Goal: Task Accomplishment & Management: Use online tool/utility

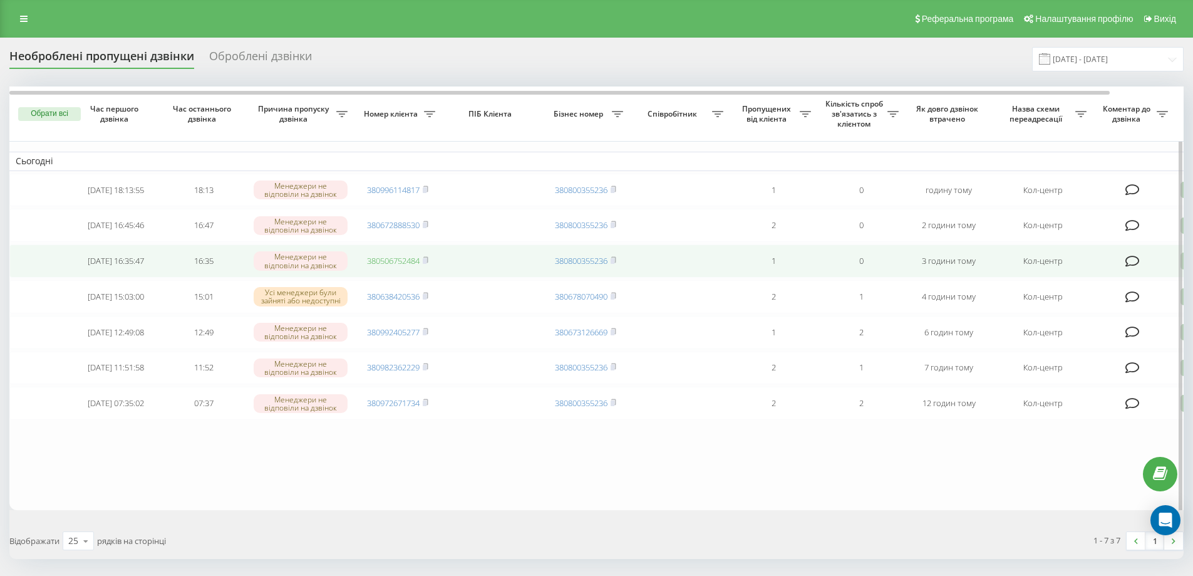
click at [402, 266] on link "380506752484" at bounding box center [393, 260] width 53 height 11
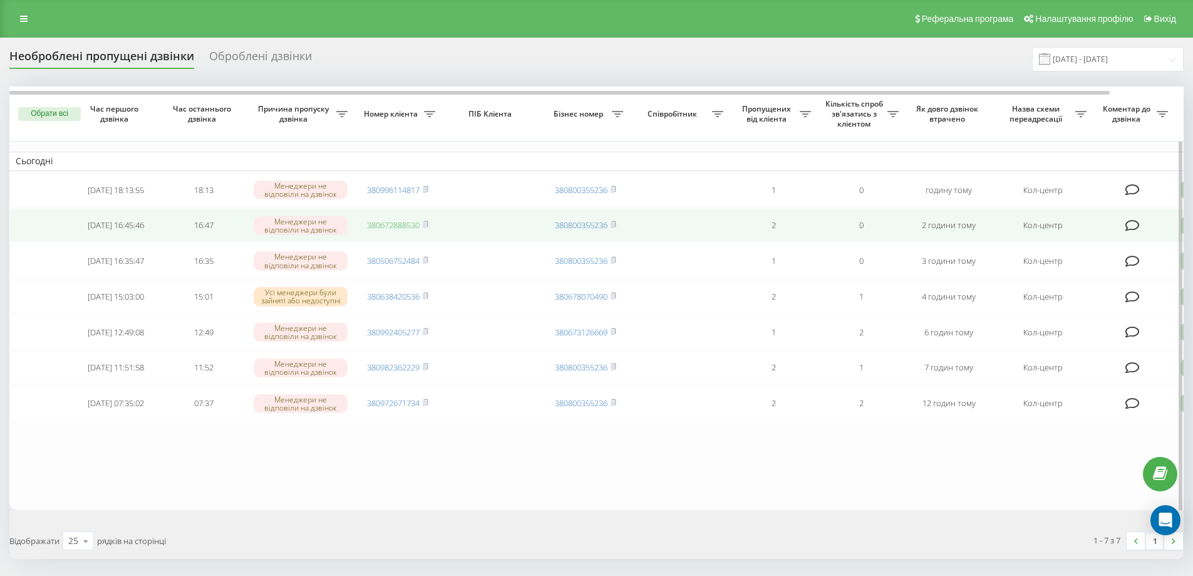
click at [382, 227] on link "380672888530" at bounding box center [393, 224] width 53 height 11
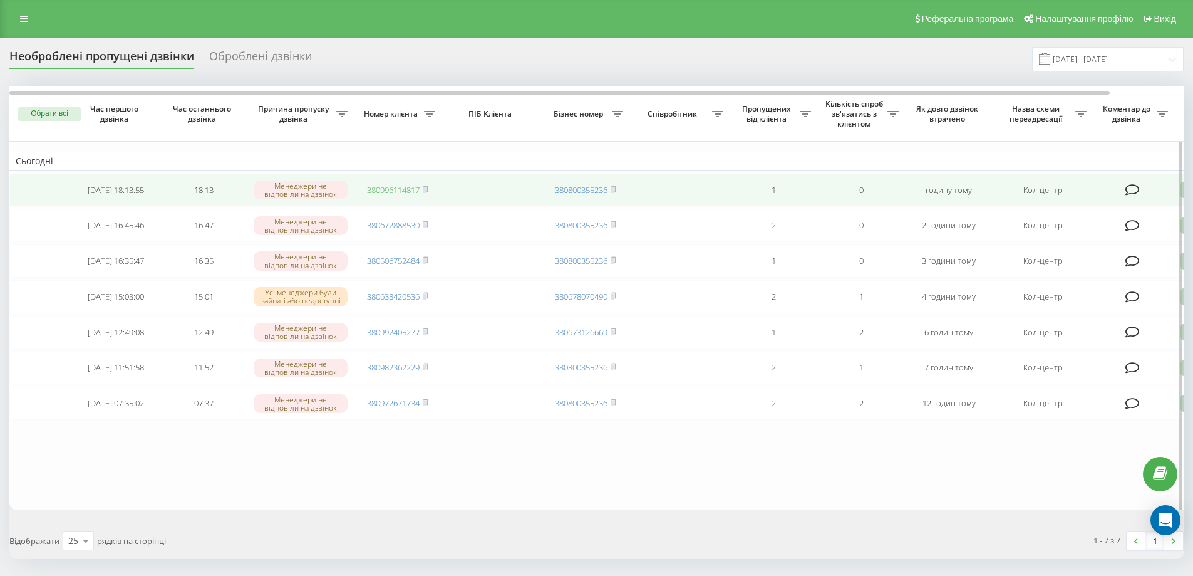
click at [397, 191] on link "380996114817" at bounding box center [393, 189] width 53 height 11
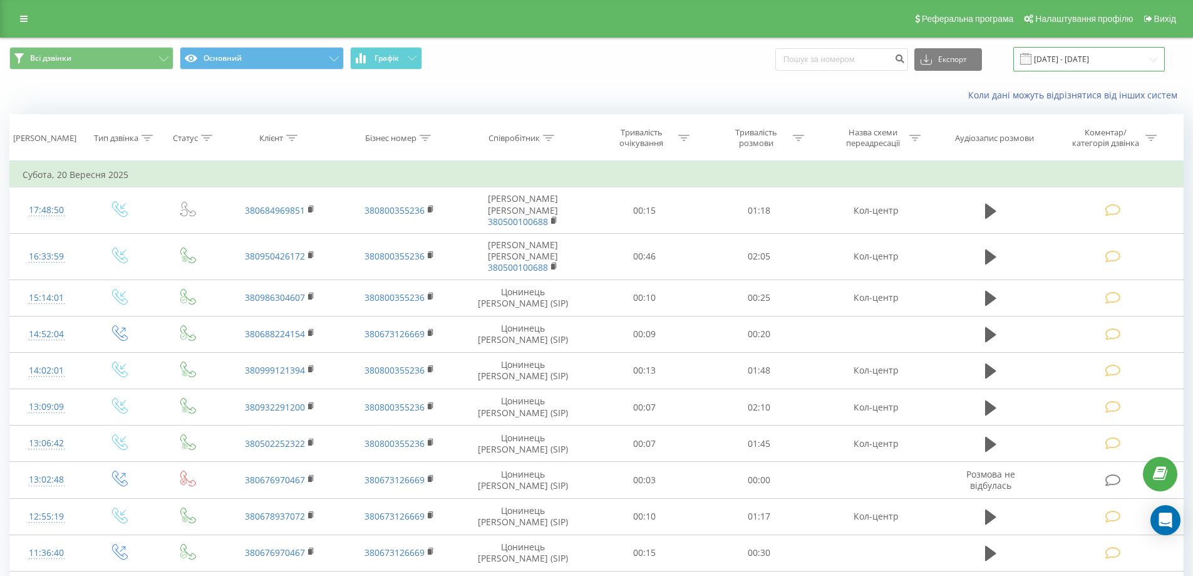
click at [1071, 61] on input "20.09.2025 - 20.09.2025" at bounding box center [1090, 59] width 152 height 24
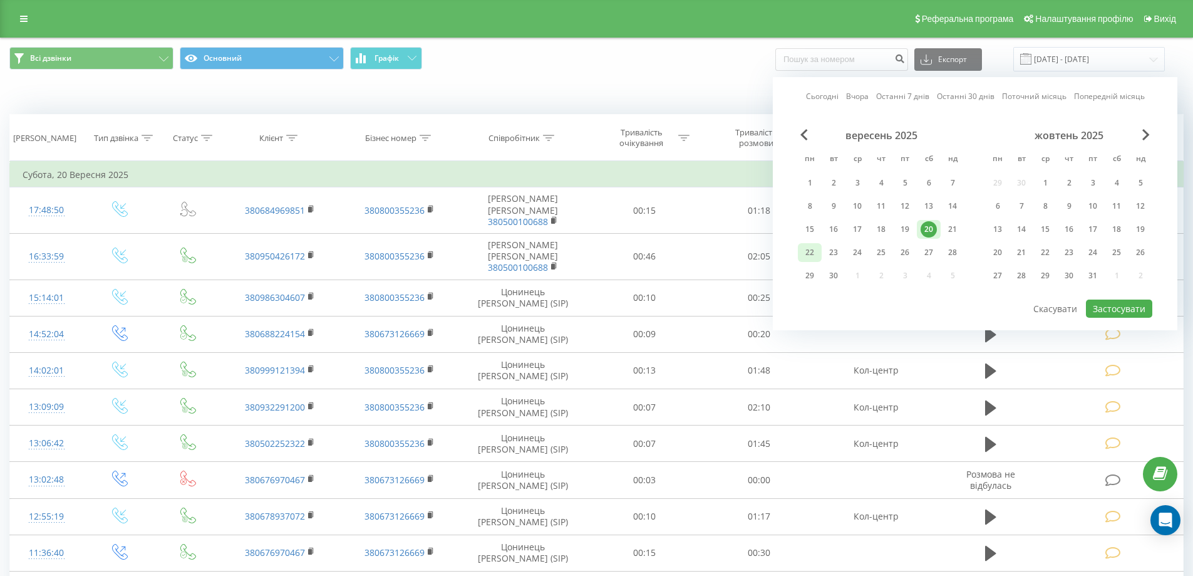
click at [811, 252] on div "22" at bounding box center [810, 252] width 16 height 16
click at [1137, 306] on button "Застосувати" at bounding box center [1119, 308] width 66 height 18
type input "[DATE] - [DATE]"
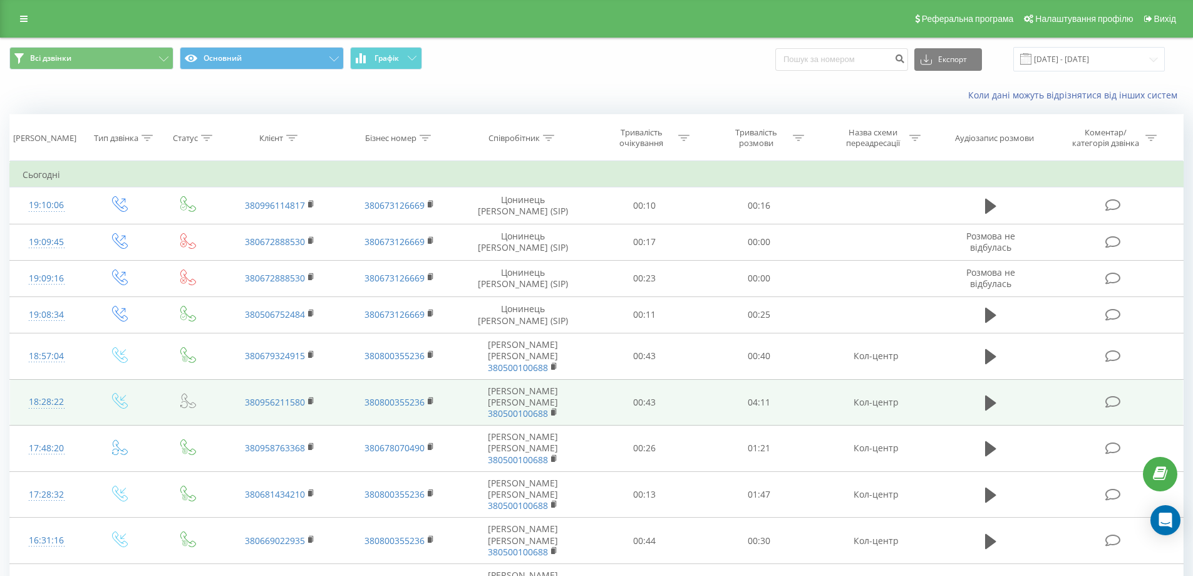
scroll to position [96, 0]
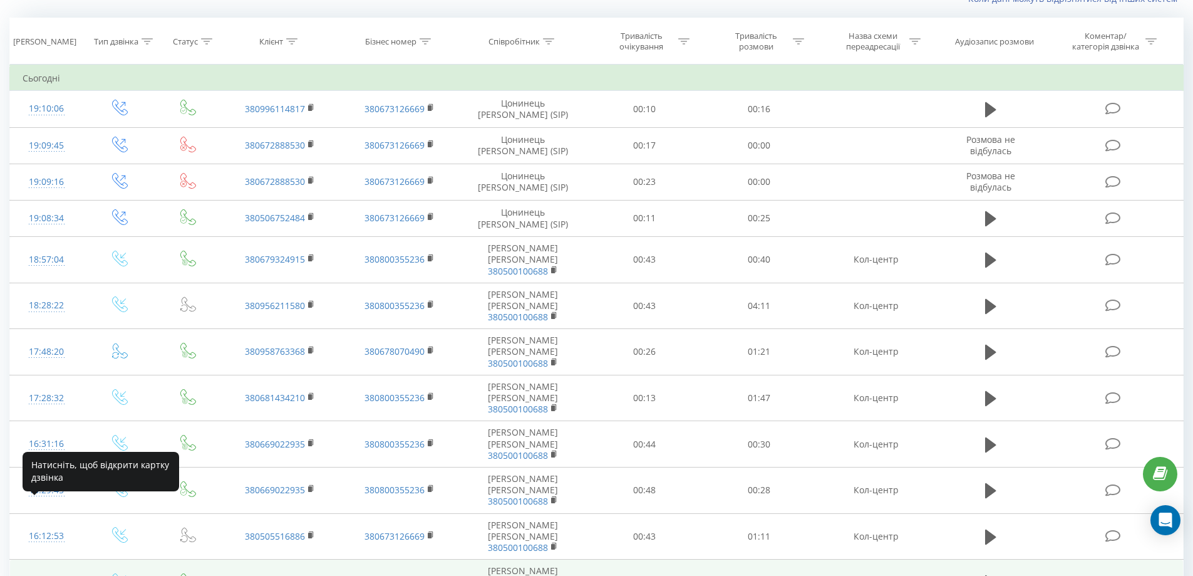
click at [52, 570] on div "16:01:17" at bounding box center [47, 582] width 48 height 24
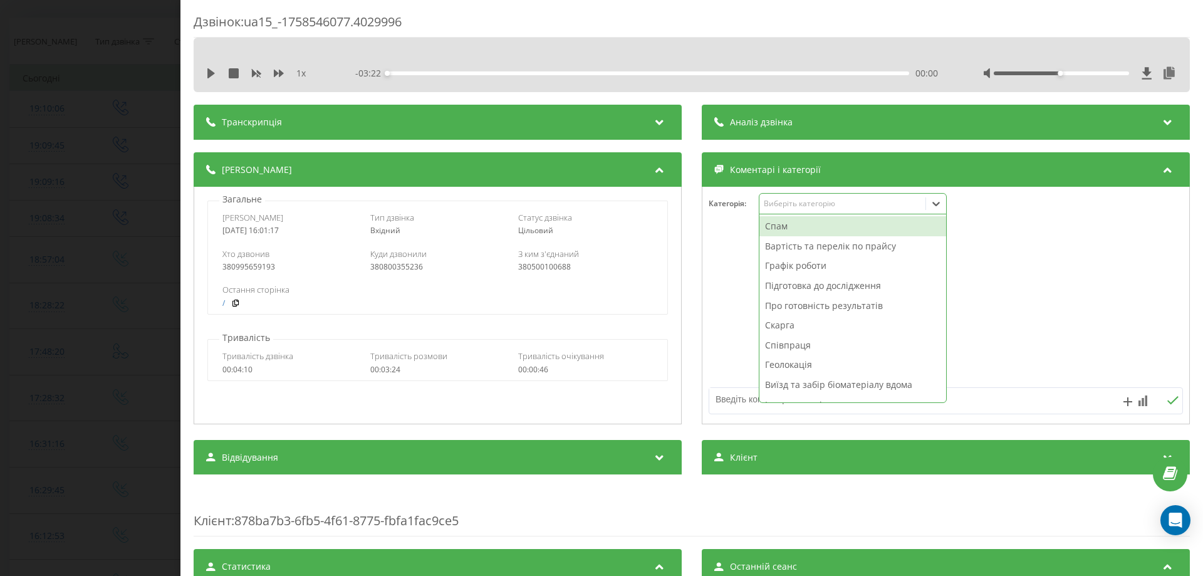
click at [781, 200] on div "Виберіть категорію" at bounding box center [842, 204] width 157 height 10
click at [784, 263] on div "Графік роботи" at bounding box center [852, 266] width 187 height 20
click at [784, 284] on div "Підготовка до дослідження" at bounding box center [852, 286] width 187 height 20
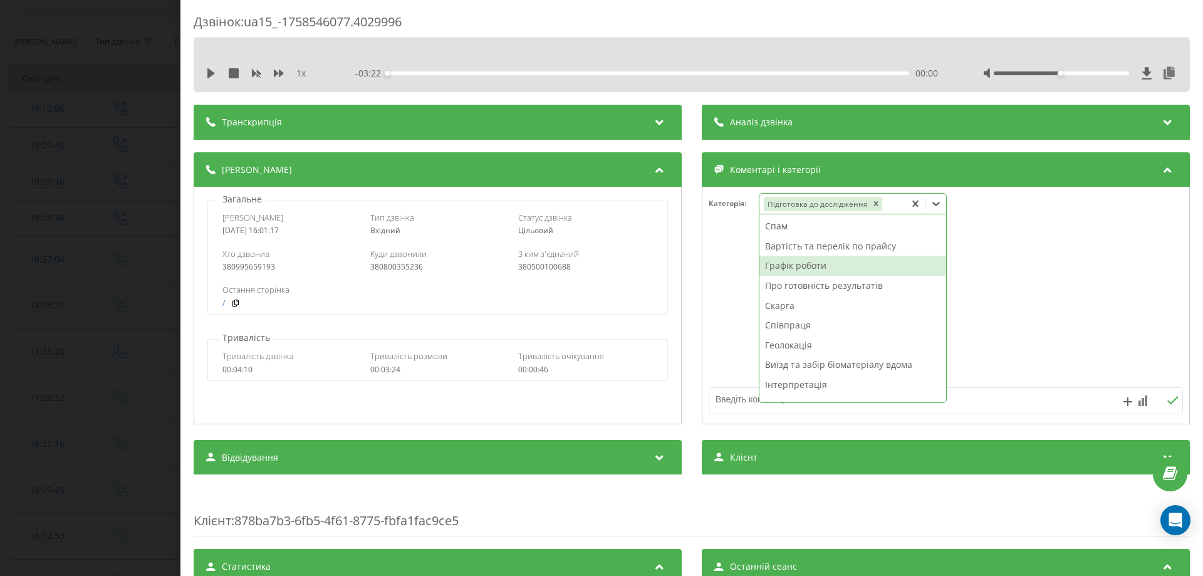
click at [790, 268] on div "Графік роботи" at bounding box center [852, 266] width 187 height 20
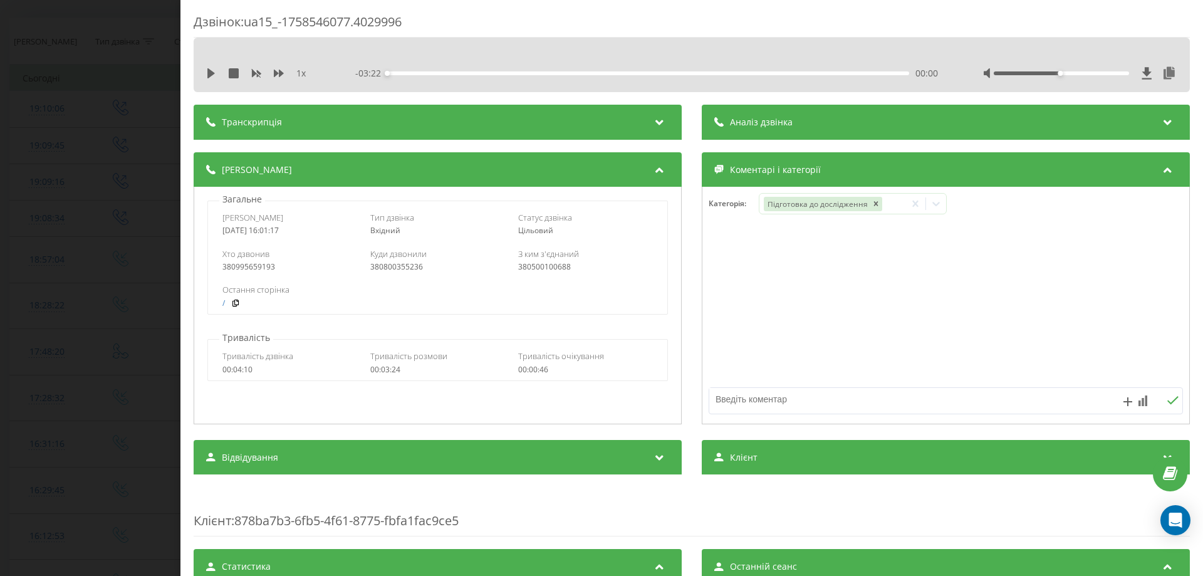
click at [742, 401] on textarea at bounding box center [898, 399] width 378 height 23
type textarea "підготовка і графік"
drag, startPoint x: 51, startPoint y: 237, endPoint x: 55, endPoint y: 231, distance: 7.9
click at [55, 235] on div "Дзвінок : ua15_-1758546077.4029996 1 x - 03:22 00:00 00:00 Транскрипція Для AI-…" at bounding box center [601, 288] width 1203 height 576
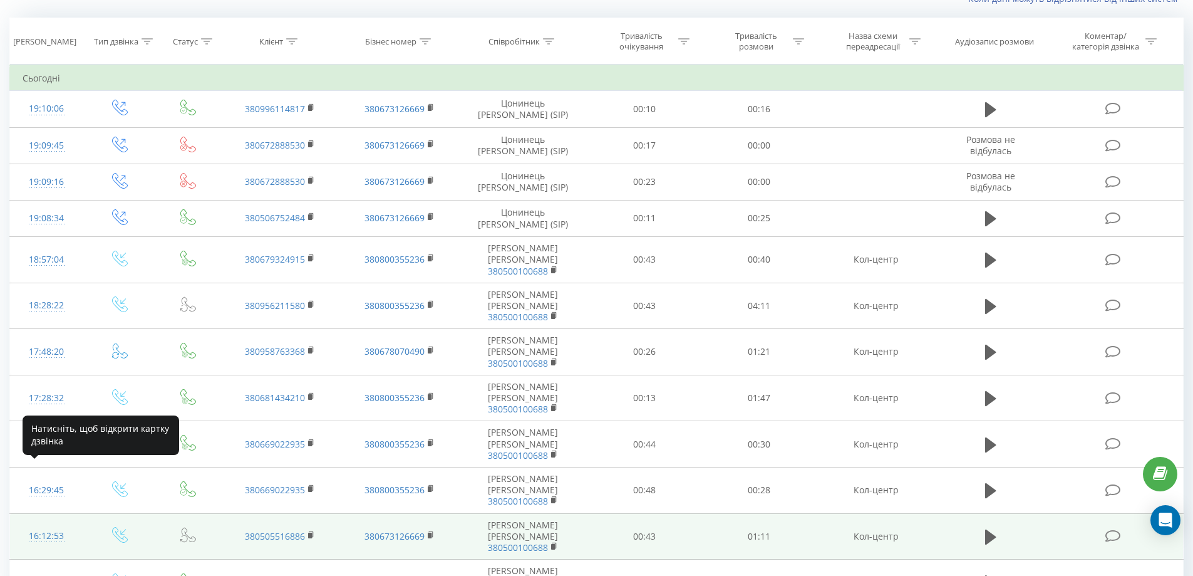
click at [37, 524] on div "16:12:53" at bounding box center [47, 536] width 48 height 24
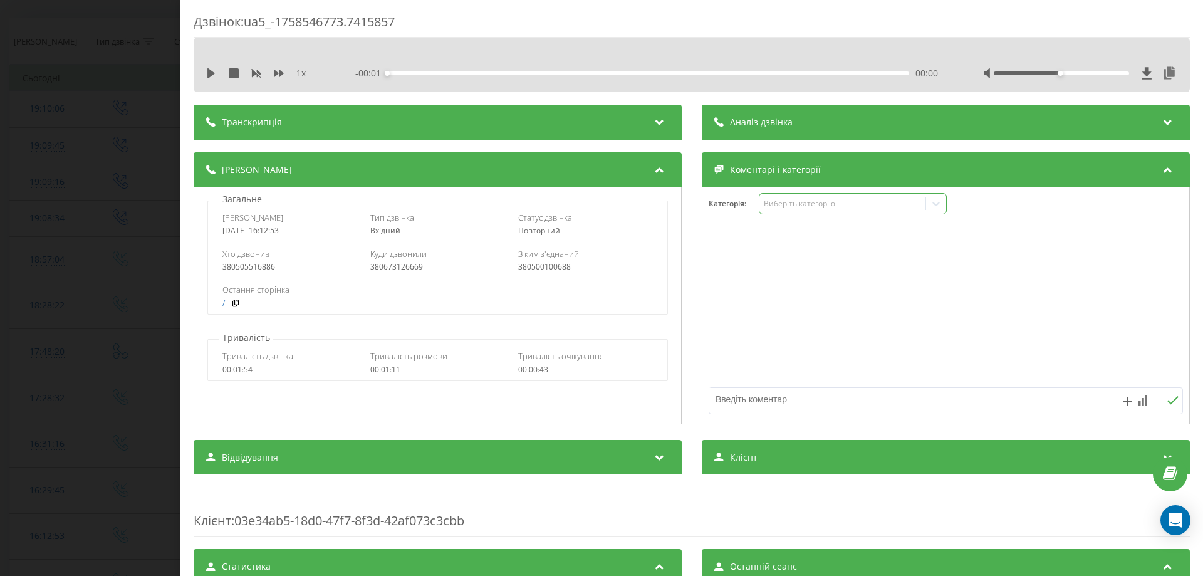
click at [809, 204] on div "Виберіть категорію" at bounding box center [842, 204] width 157 height 10
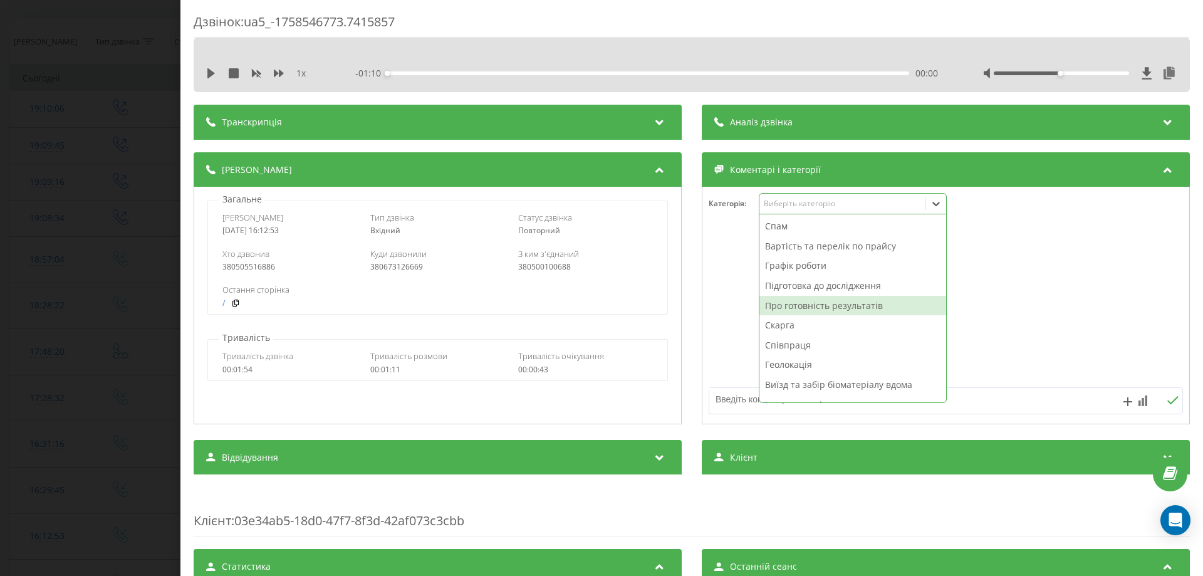
click at [797, 303] on div "Про готовність результатів" at bounding box center [852, 306] width 187 height 20
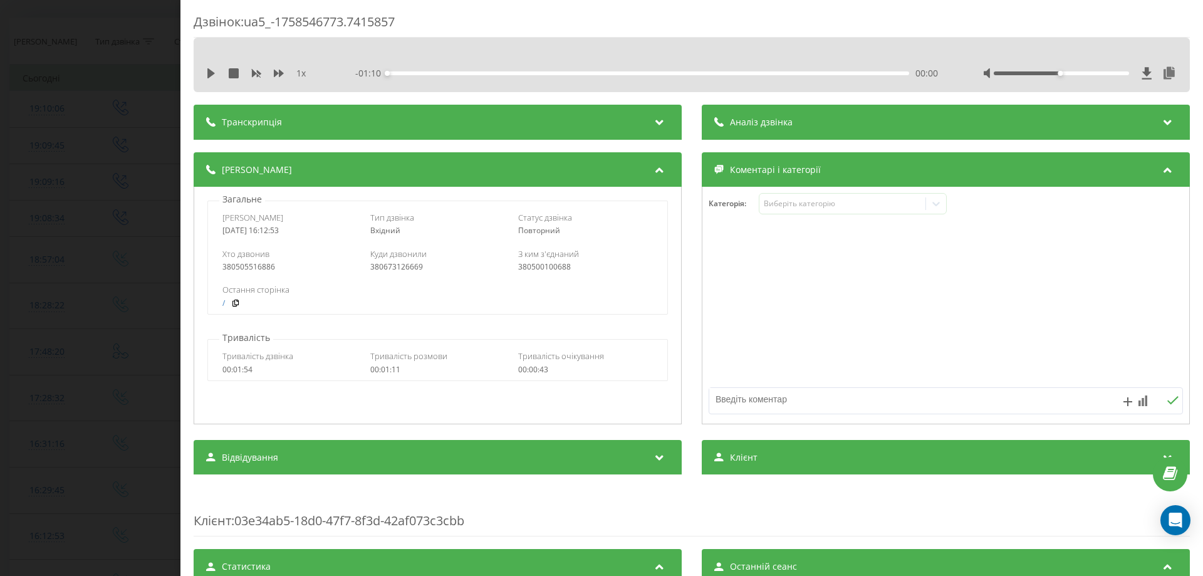
click at [746, 403] on textarea at bounding box center [898, 399] width 378 height 23
type textarea "про готовн"
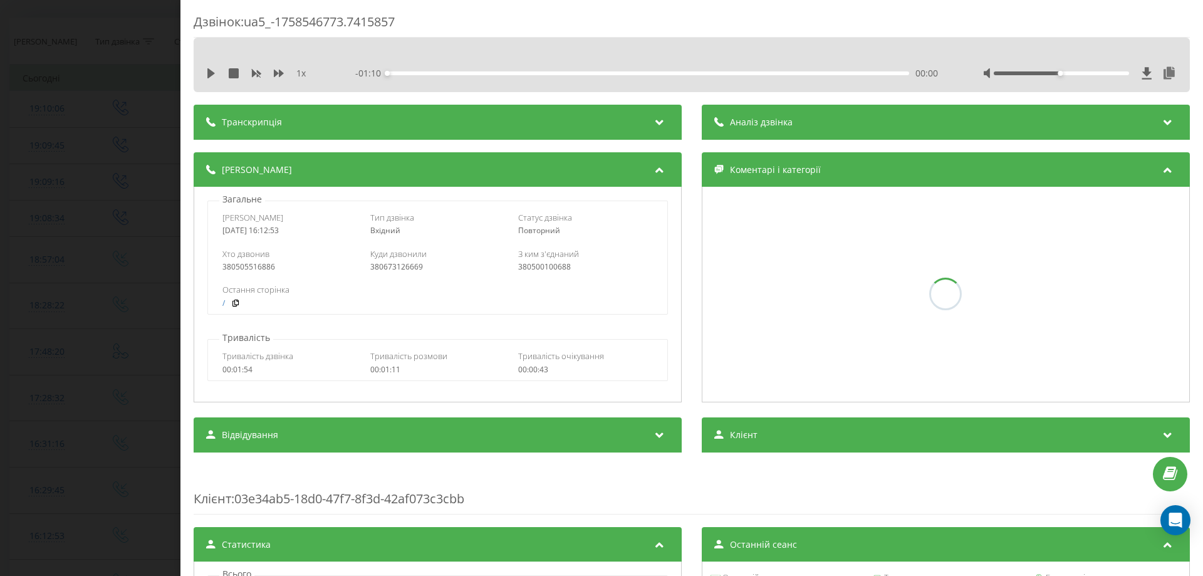
click at [0, 246] on div "Дзвінок : ua5_-1758546773.7415857 1 x - 01:10 00:00 00:00 Транскрипція Для AI-а…" at bounding box center [601, 288] width 1203 height 576
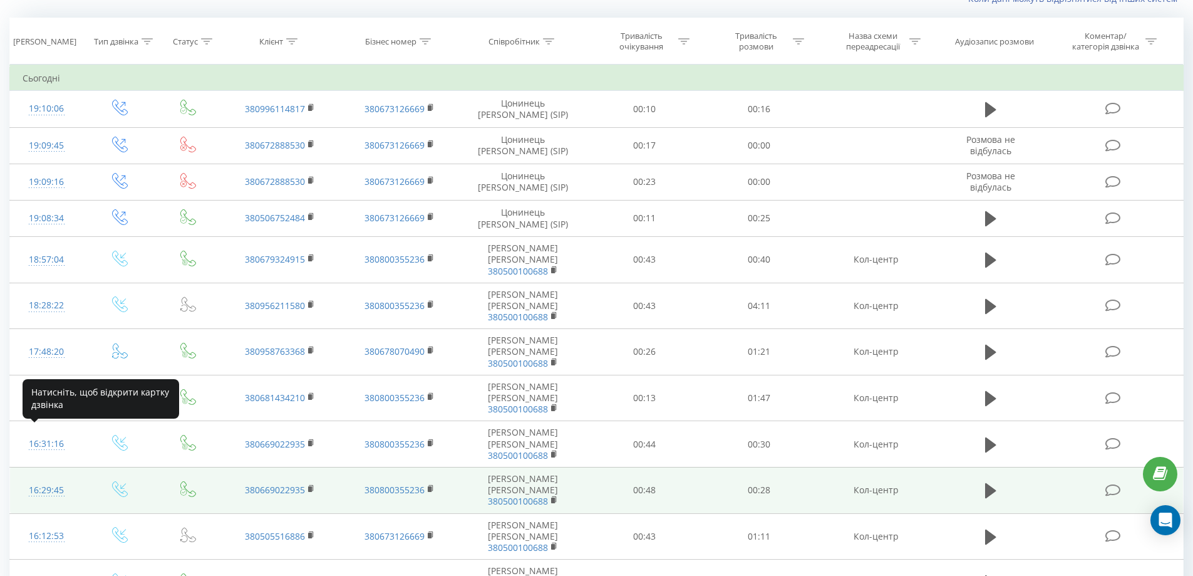
click at [48, 478] on div "16:29:45" at bounding box center [47, 490] width 48 height 24
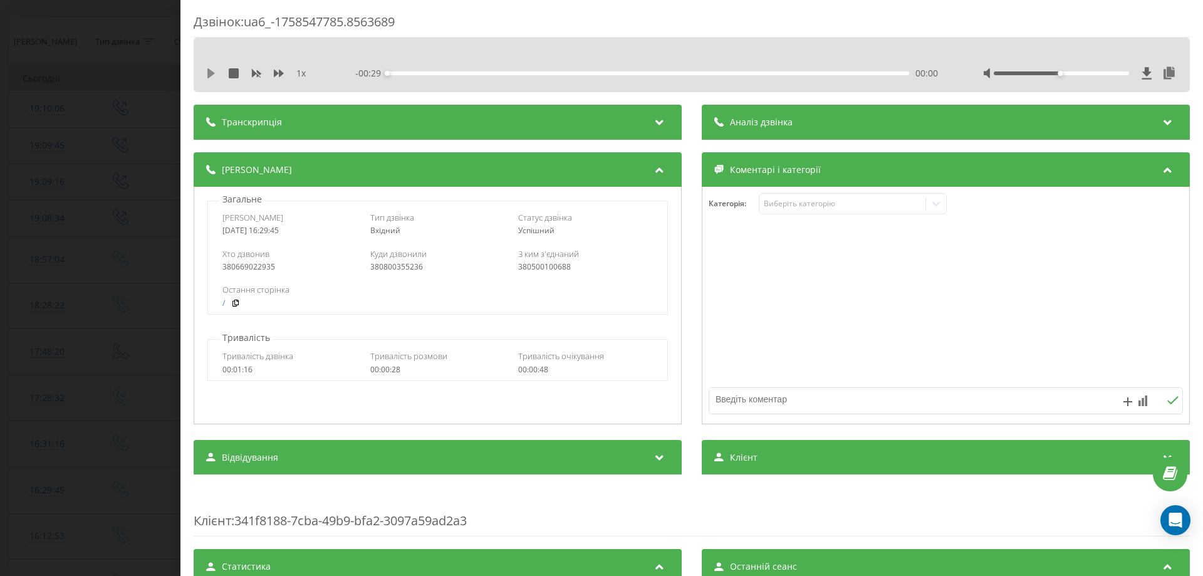
click at [213, 70] on icon at bounding box center [211, 73] width 10 height 10
click at [276, 73] on icon at bounding box center [279, 74] width 10 height 8
drag, startPoint x: 1052, startPoint y: 74, endPoint x: 1125, endPoint y: 109, distance: 80.7
click at [1172, 84] on div "1.5 x - 00:23 00:05 00:05" at bounding box center [692, 65] width 996 height 55
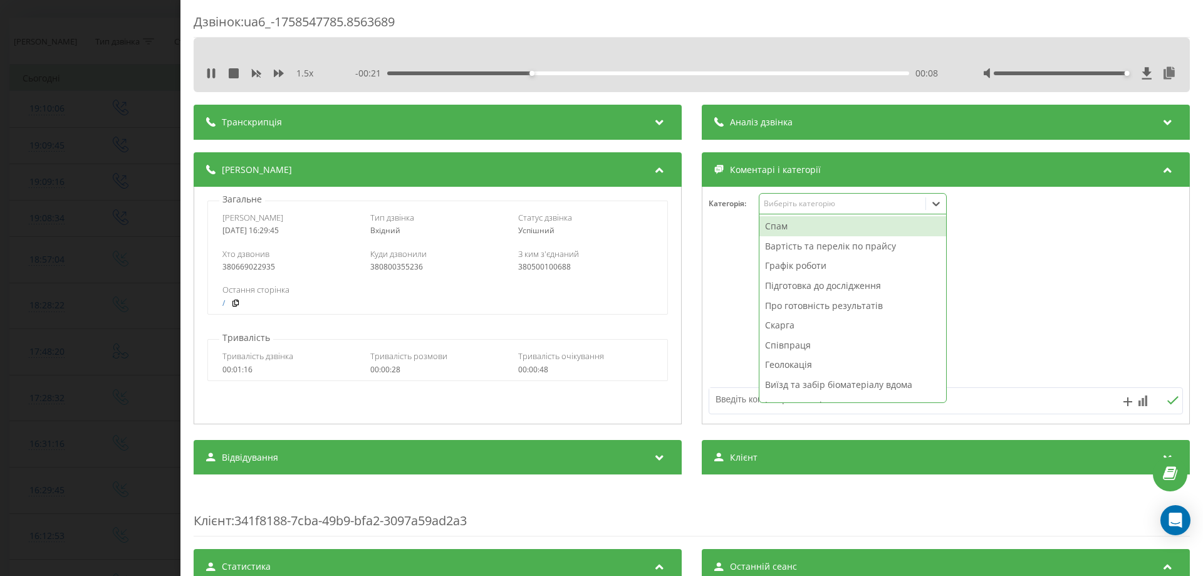
click at [798, 211] on div "Виберіть категорію" at bounding box center [853, 203] width 188 height 21
click at [806, 247] on div "Вартість та перелік по прайсу" at bounding box center [852, 246] width 187 height 20
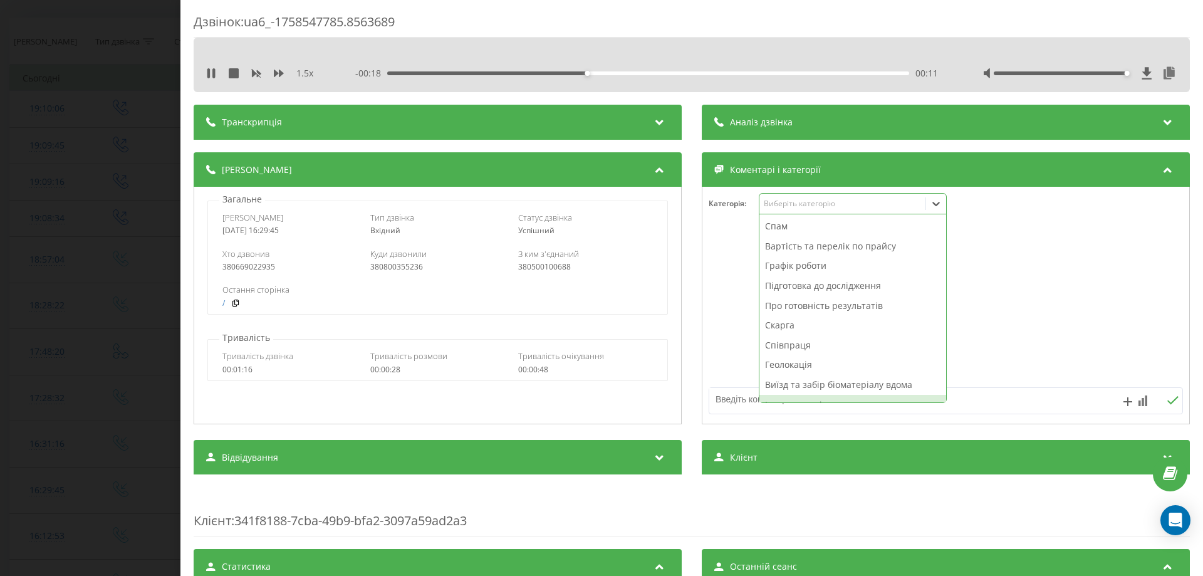
click at [729, 391] on textarea at bounding box center [898, 399] width 378 height 23
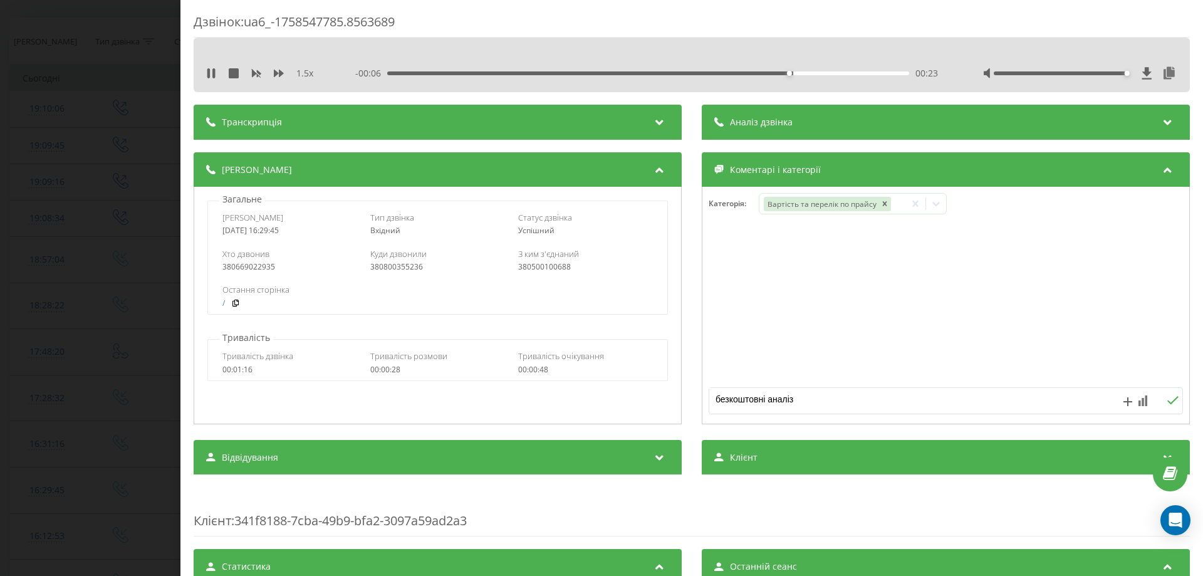
type textarea "безкоштовні аналізи"
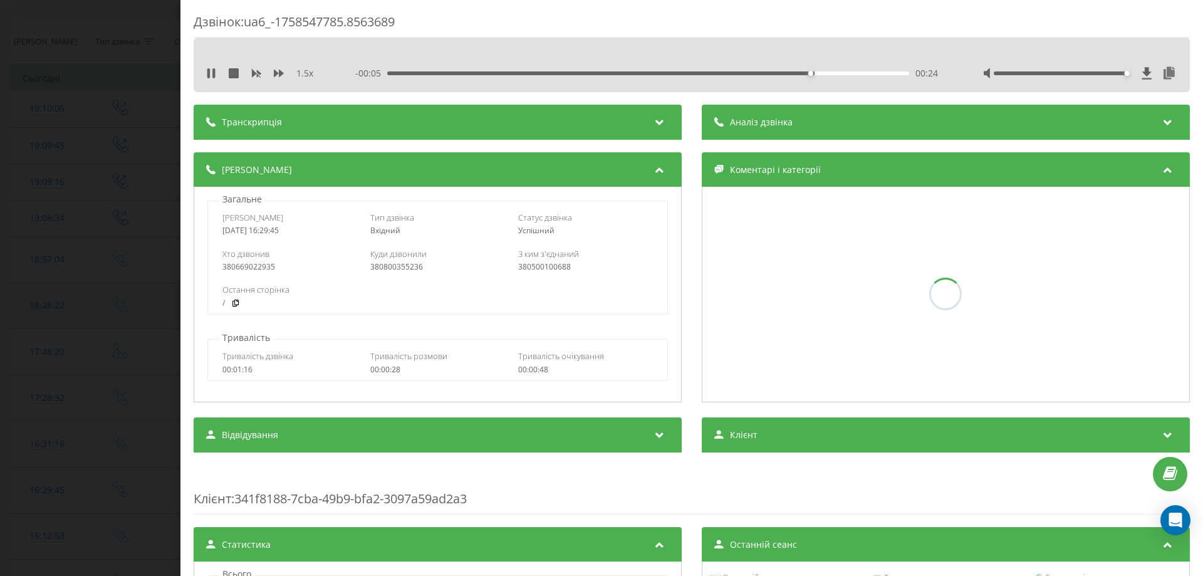
click at [114, 278] on div "Дзвінок : ua6_-1758547785.8563689 1.5 x - 00:05 00:24 00:24 Транскрипція Для AI…" at bounding box center [601, 288] width 1203 height 576
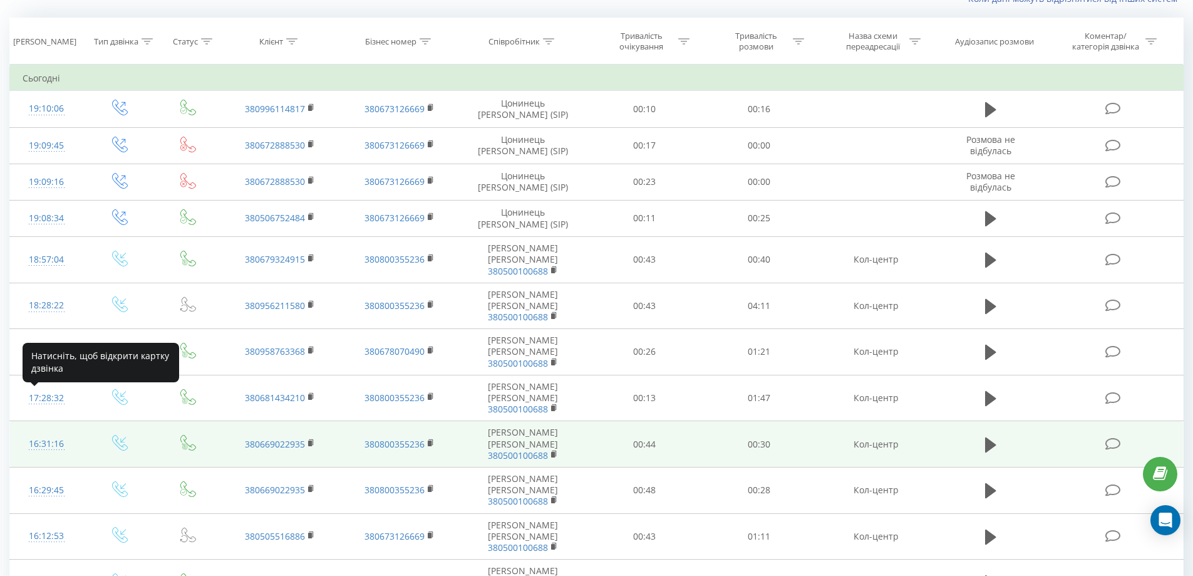
click at [45, 432] on div "16:31:16" at bounding box center [47, 444] width 48 height 24
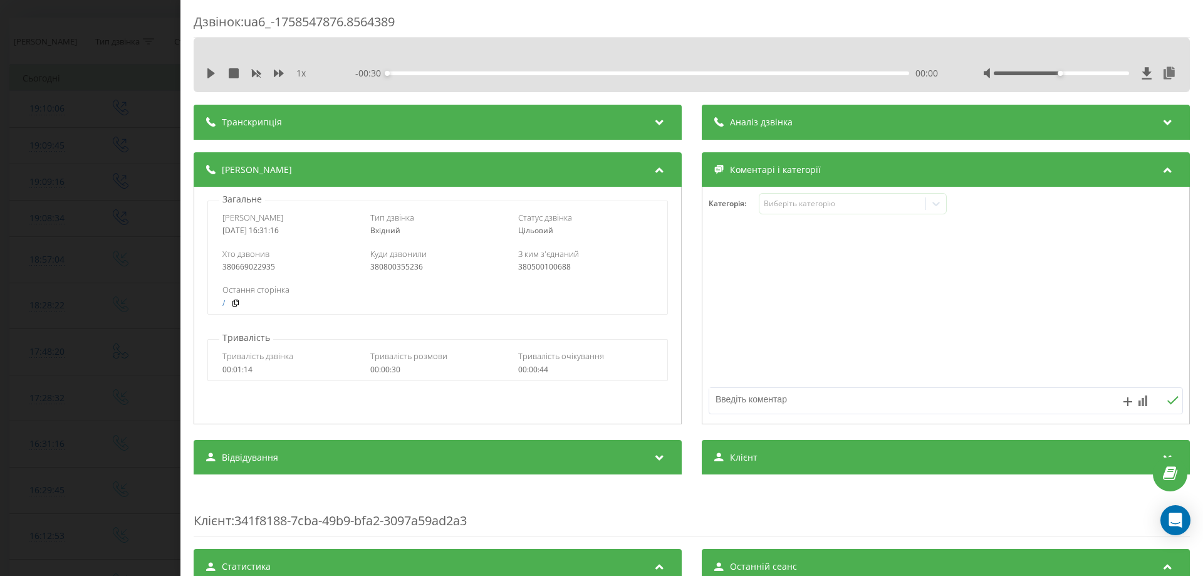
click at [218, 83] on div "1 x - 00:30 00:00 00:00" at bounding box center [692, 65] width 996 height 55
click at [211, 78] on button at bounding box center [211, 73] width 10 height 10
click at [273, 74] on div "1 x" at bounding box center [264, 73] width 117 height 13
click at [275, 72] on icon at bounding box center [279, 74] width 10 height 8
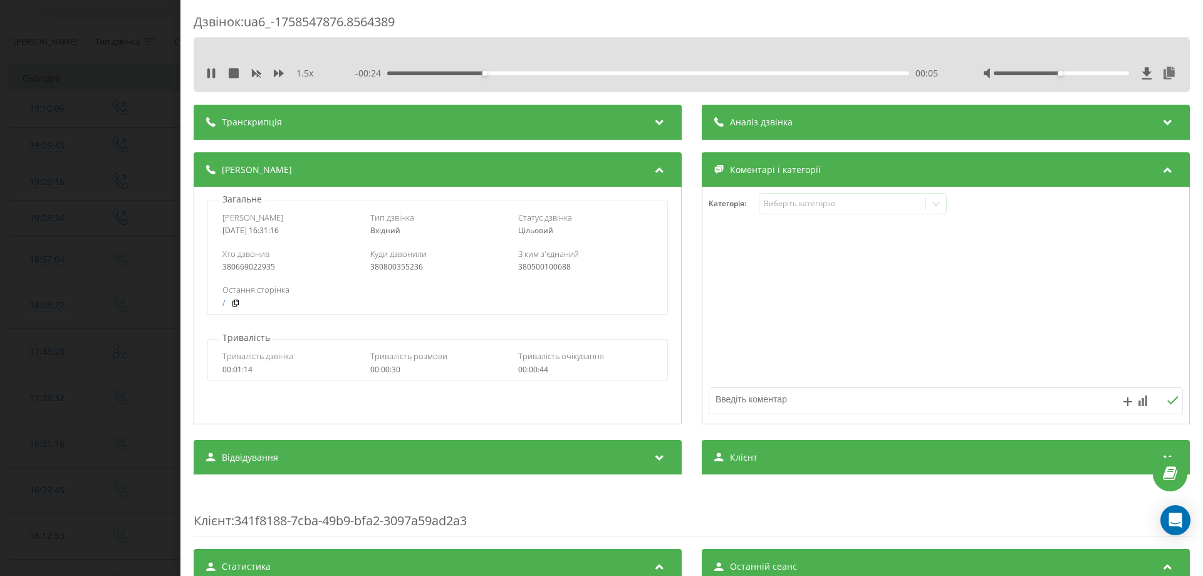
click at [1053, 75] on div at bounding box center [1080, 73] width 194 height 13
drag, startPoint x: 1053, startPoint y: 75, endPoint x: 1168, endPoint y: 81, distance: 115.4
click at [1173, 78] on div "1.5 x - 00:24 00:06 00:06" at bounding box center [692, 65] width 996 height 55
click at [793, 211] on div "Виберіть категорію" at bounding box center [853, 203] width 188 height 21
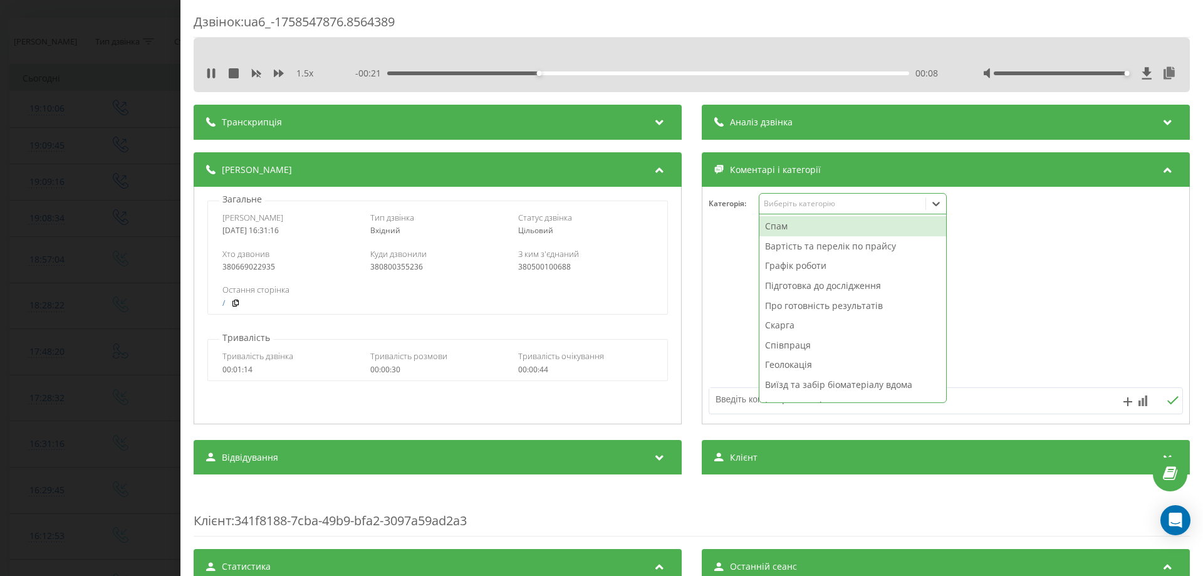
click at [788, 247] on div "Вартість та перелік по прайсу" at bounding box center [852, 246] width 187 height 20
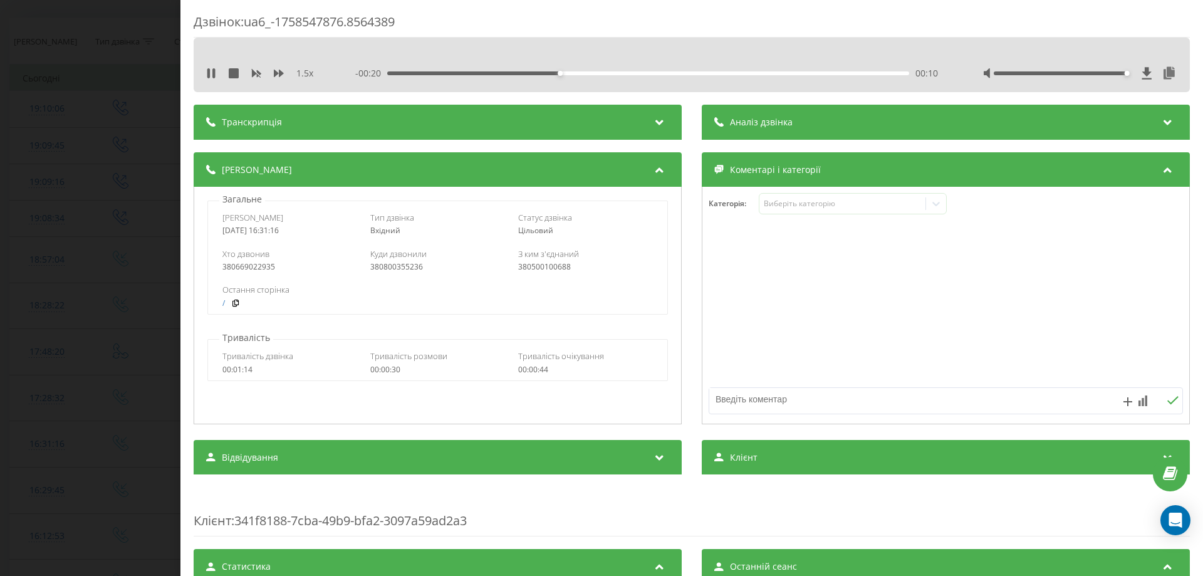
click at [739, 392] on textarea at bounding box center [898, 399] width 378 height 23
type textarea "вартість"
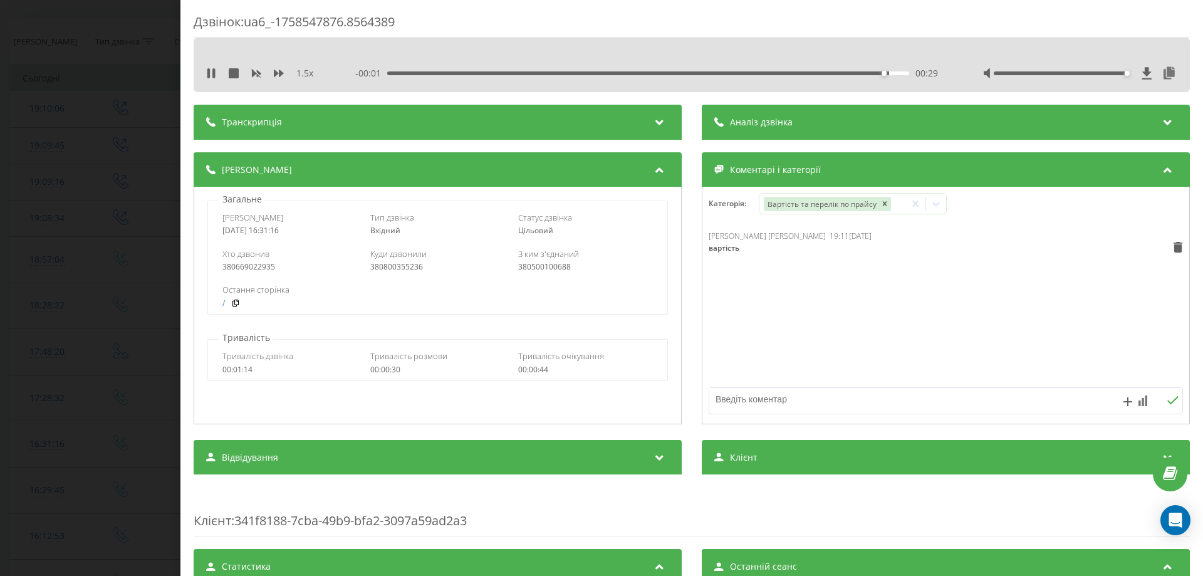
drag, startPoint x: 3, startPoint y: 359, endPoint x: 1, endPoint y: 352, distance: 7.1
click at [0, 358] on div "Дзвінок : ua6_-1758547876.8564389 1.5 x - 00:01 00:29 00:29 Транскрипція Для AI…" at bounding box center [601, 288] width 1203 height 576
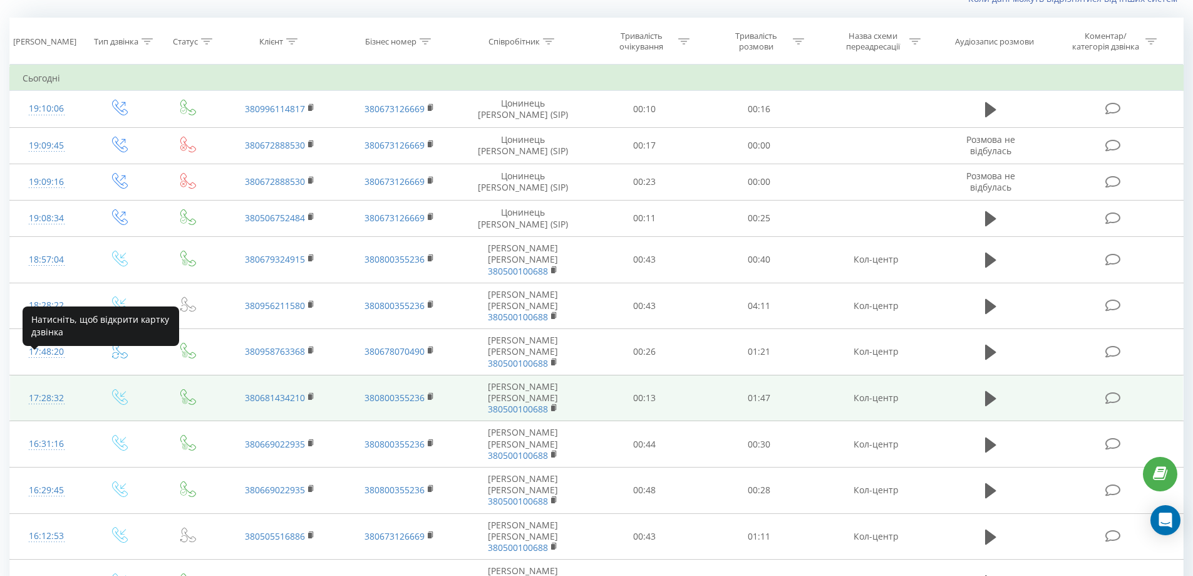
click at [46, 386] on div "17:28:32" at bounding box center [47, 398] width 48 height 24
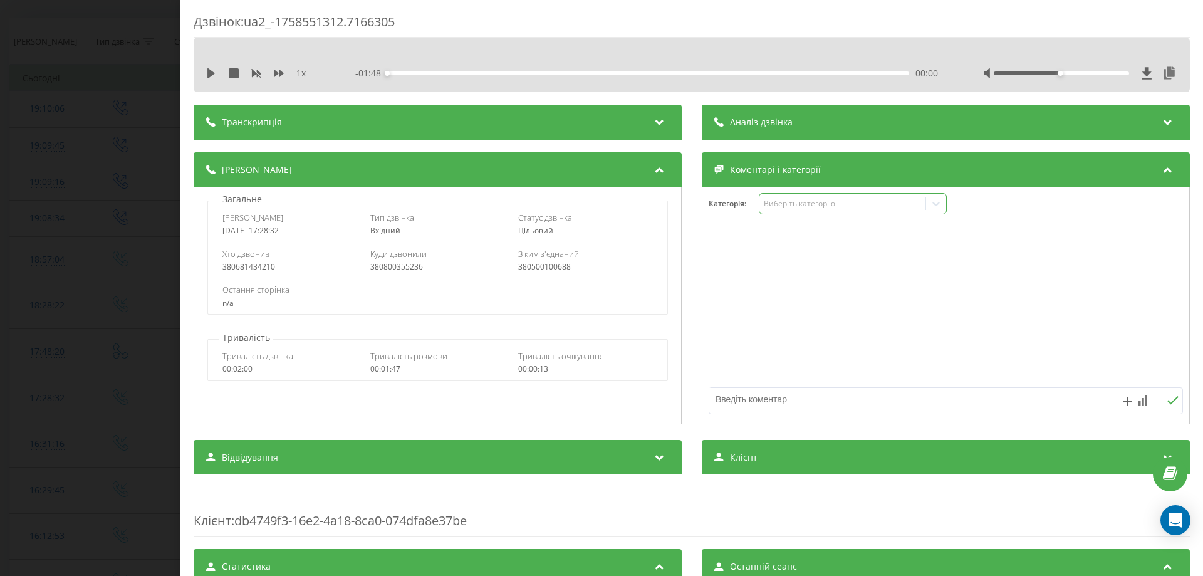
click at [856, 212] on div "Виберіть категорію" at bounding box center [853, 203] width 188 height 21
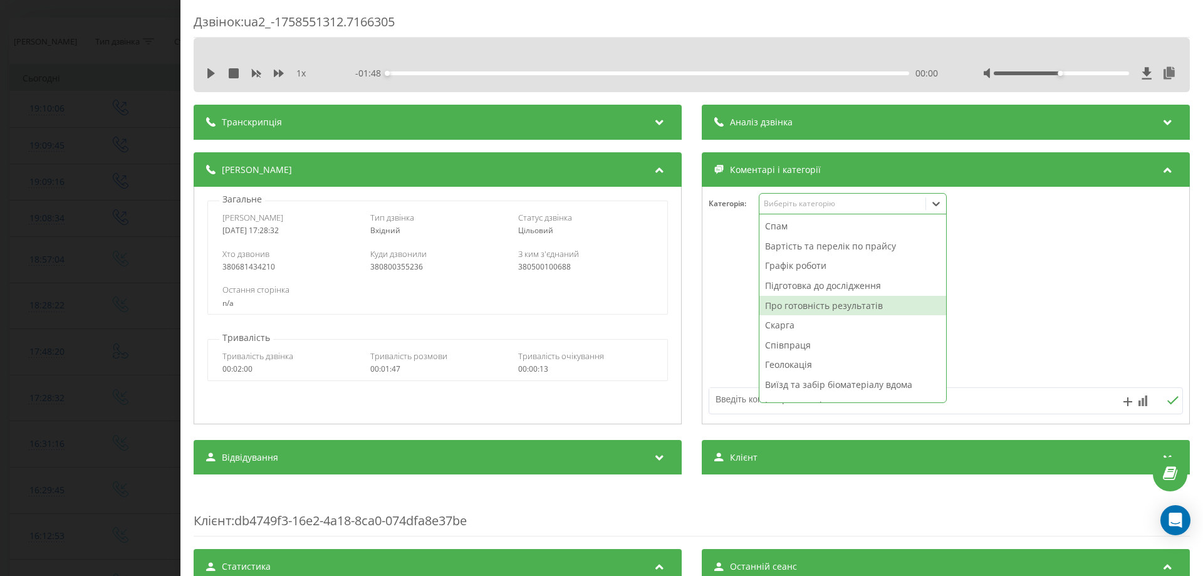
click at [794, 306] on div "Про готовність результатів" at bounding box center [852, 306] width 187 height 20
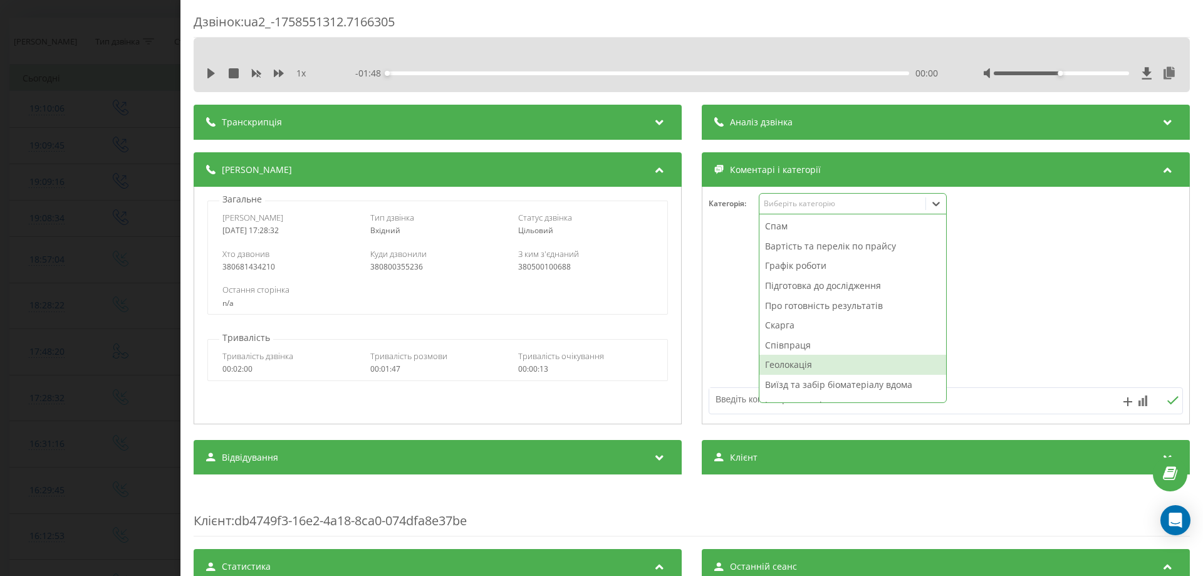
click at [738, 405] on textarea at bounding box center [898, 399] width 378 height 23
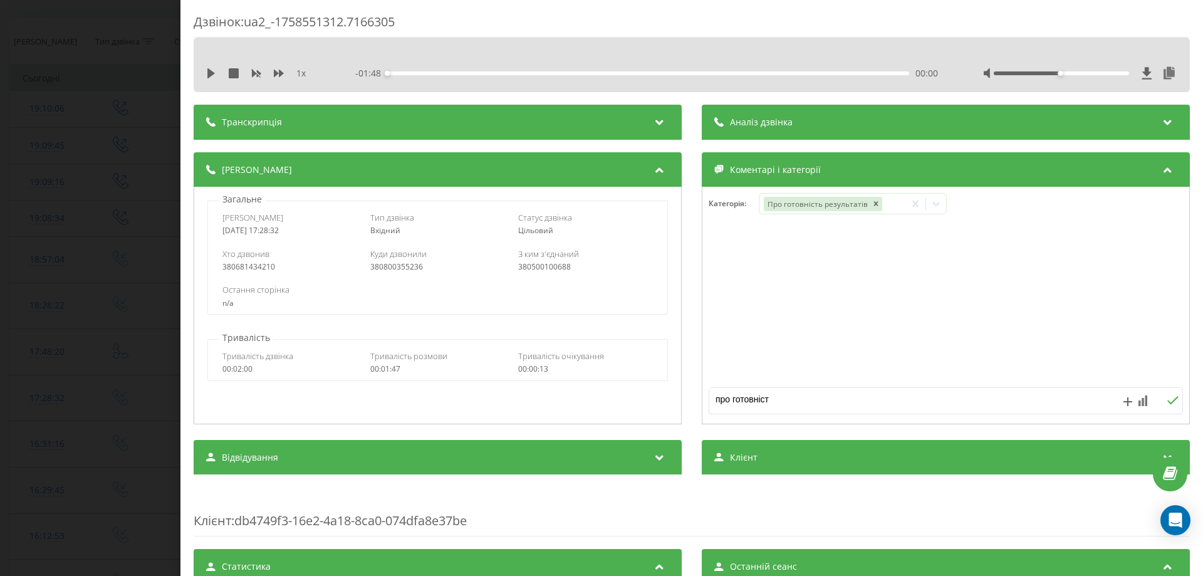
type textarea "про готовність"
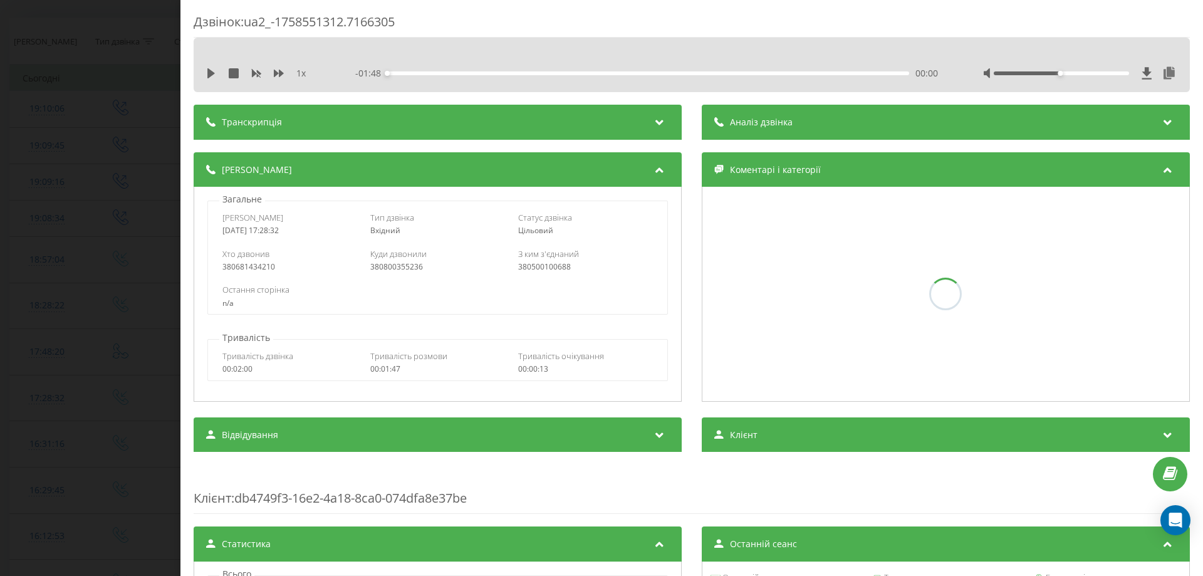
click at [0, 308] on div "Дзвінок : ua2_-1758551312.7166305 1 x - 01:48 00:00 00:00 Транскрипція Для AI-а…" at bounding box center [601, 288] width 1203 height 576
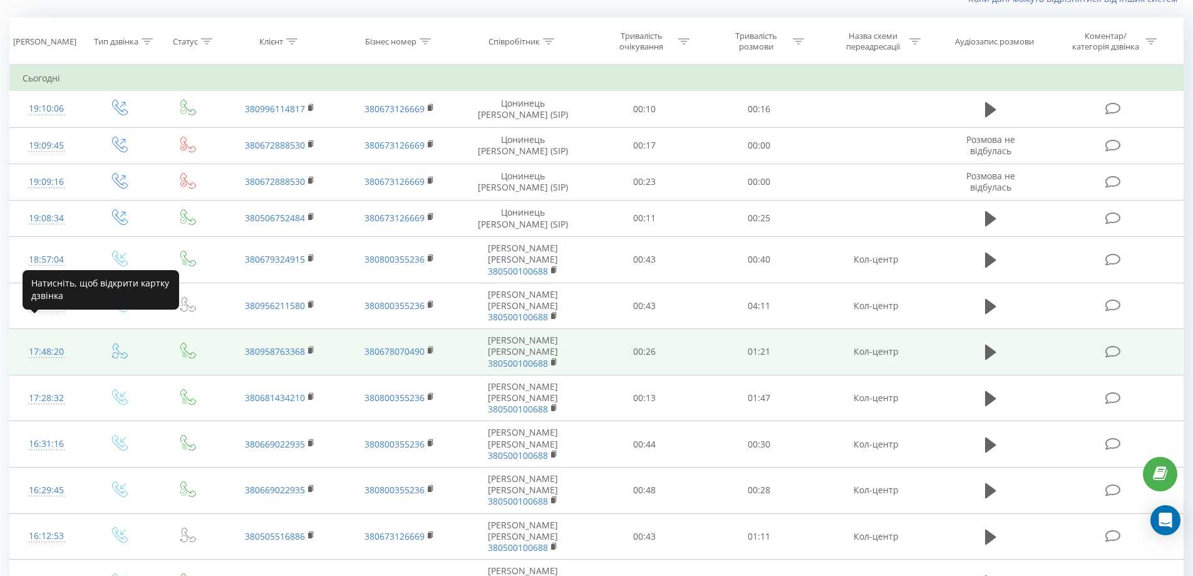
click at [45, 340] on div "17:48:20" at bounding box center [47, 352] width 48 height 24
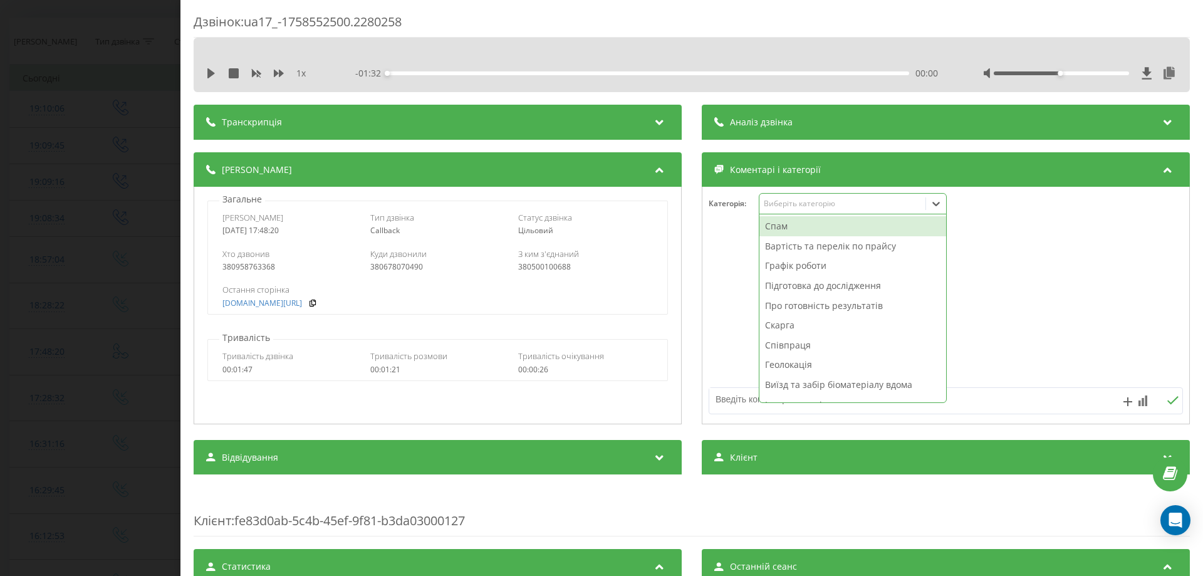
click at [810, 210] on div "Виберіть категорію" at bounding box center [853, 203] width 188 height 21
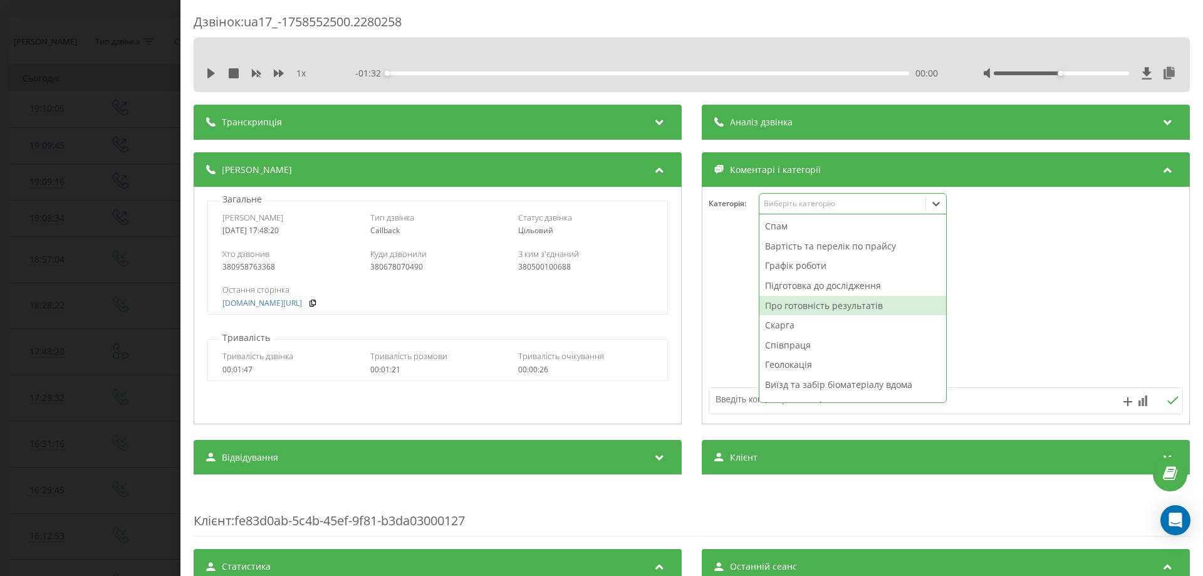
click at [788, 303] on div "Про готовність результатів" at bounding box center [852, 306] width 187 height 20
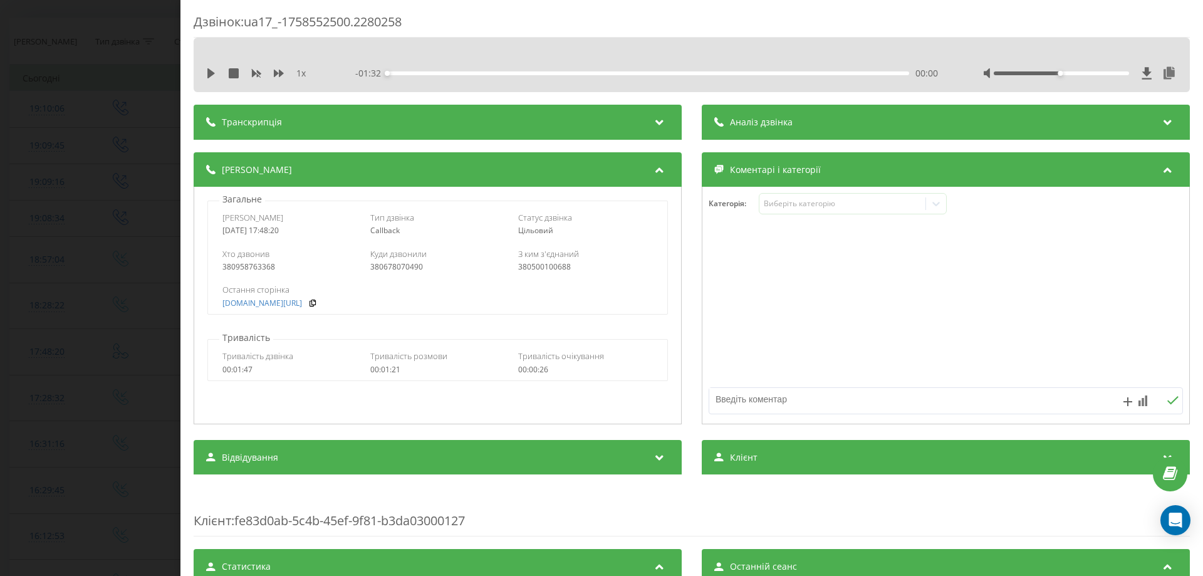
click at [738, 397] on textarea at bounding box center [898, 399] width 378 height 23
type textarea "про готовність"
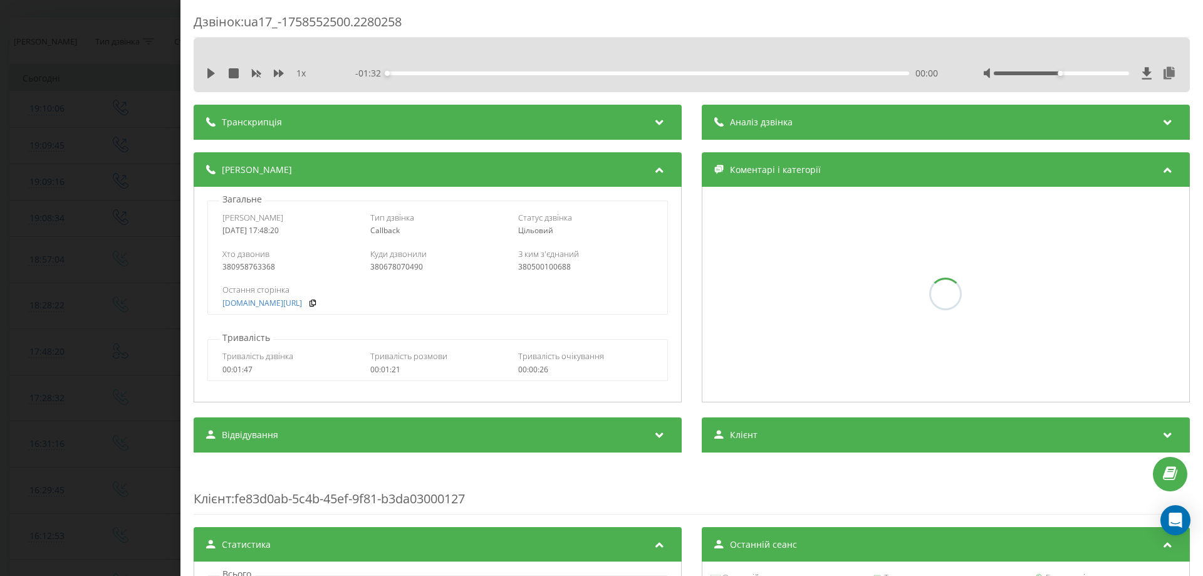
click at [0, 367] on div "Дзвінок : ua17_-1758552500.2280258 1 x - 01:32 00:00 00:00 Транскрипція Для AI-…" at bounding box center [601, 288] width 1203 height 576
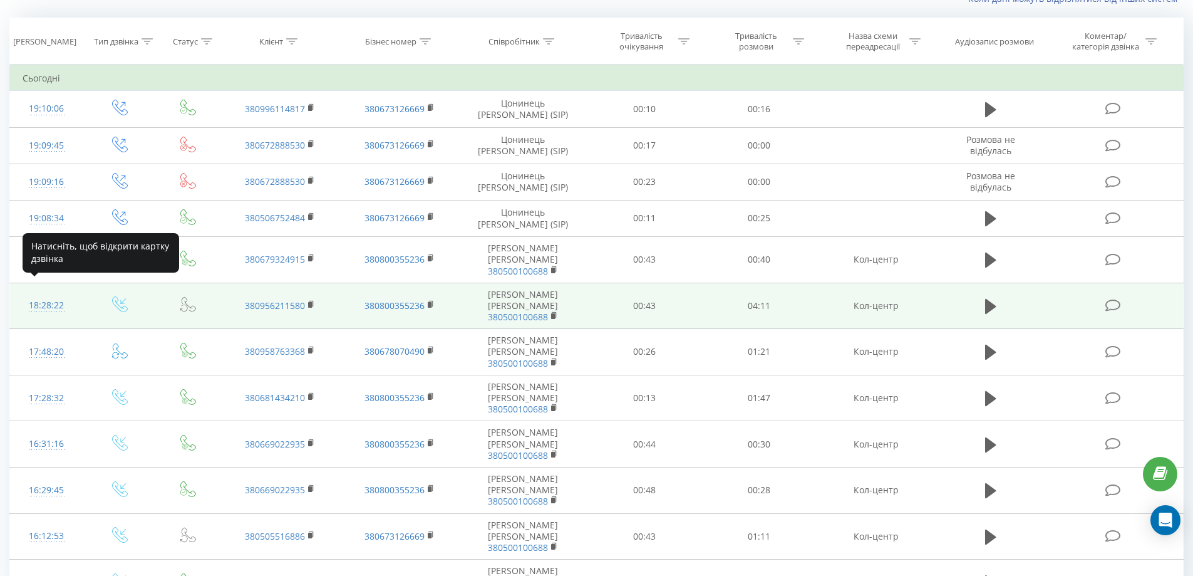
click at [36, 293] on div "18:28:22" at bounding box center [47, 305] width 48 height 24
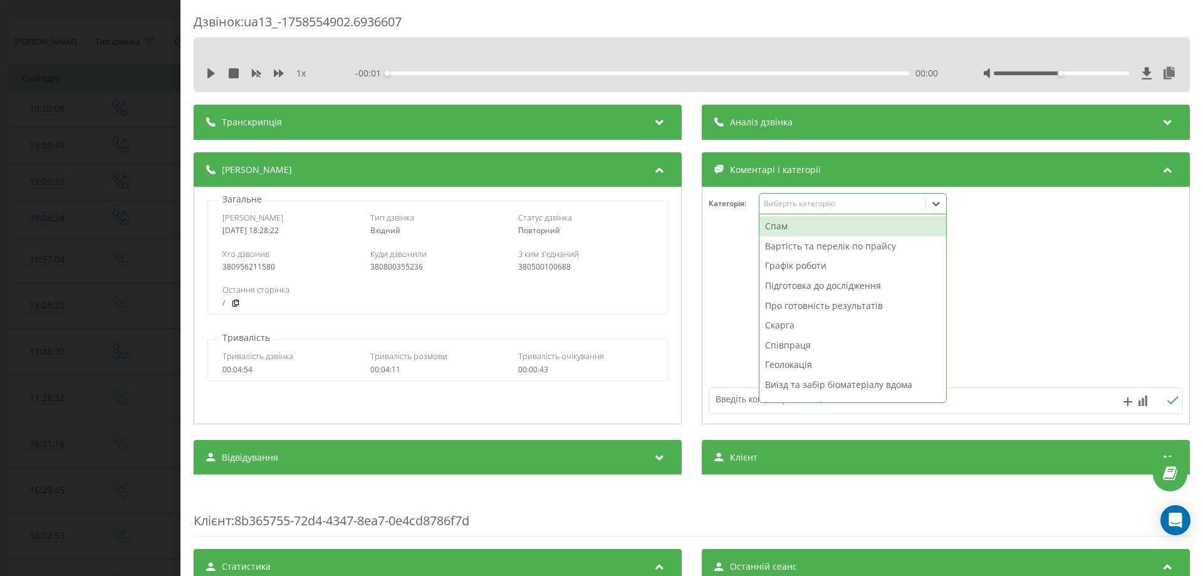
drag, startPoint x: 827, startPoint y: 206, endPoint x: 809, endPoint y: 239, distance: 37.0
click at [826, 207] on div "Виберіть категорію" at bounding box center [842, 204] width 157 height 10
click at [789, 252] on div "Вартість та перелік по прайсу" at bounding box center [852, 246] width 187 height 20
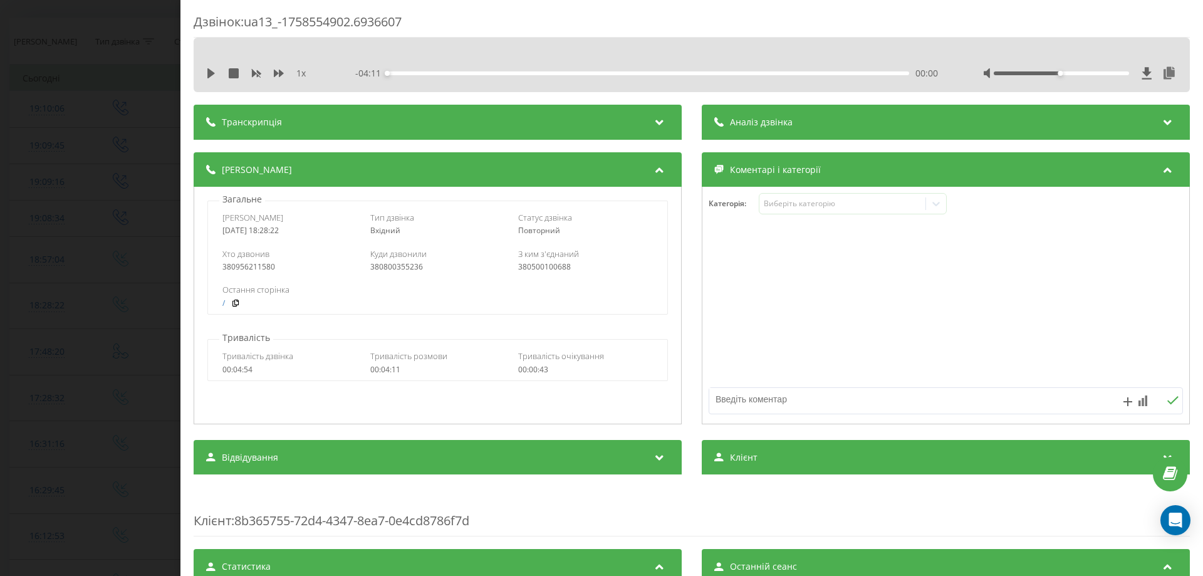
click at [742, 397] on textarea at bounding box center [898, 399] width 378 height 23
type textarea "вартість"
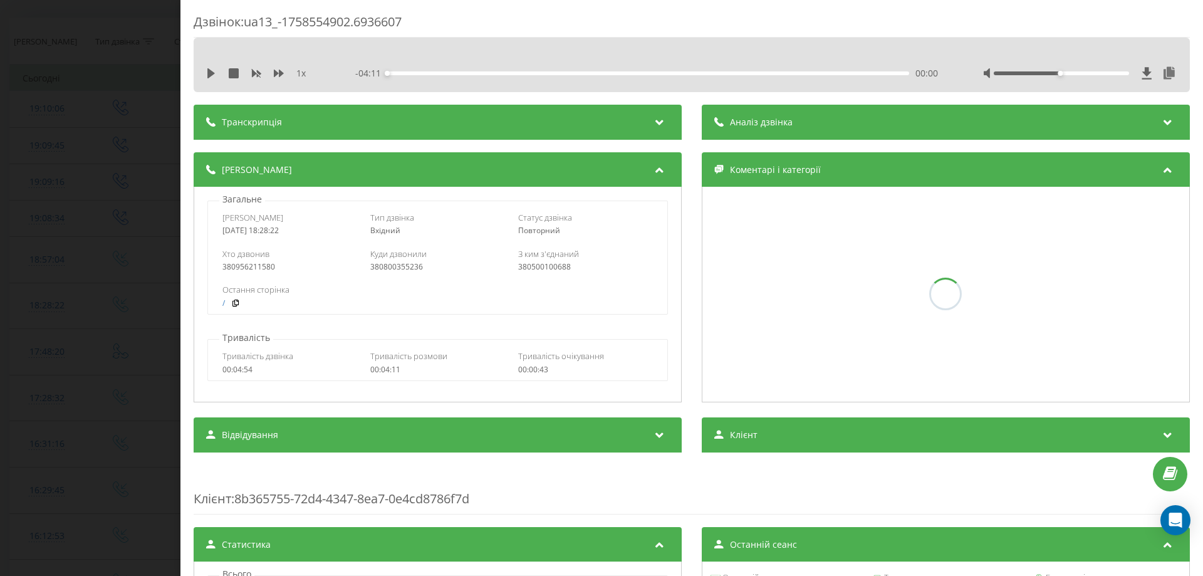
click at [0, 321] on div "Дзвінок : ua13_-1758554902.6936607 1 x - 04:11 00:00 00:00 Транскрипція Для AI-…" at bounding box center [601, 288] width 1203 height 576
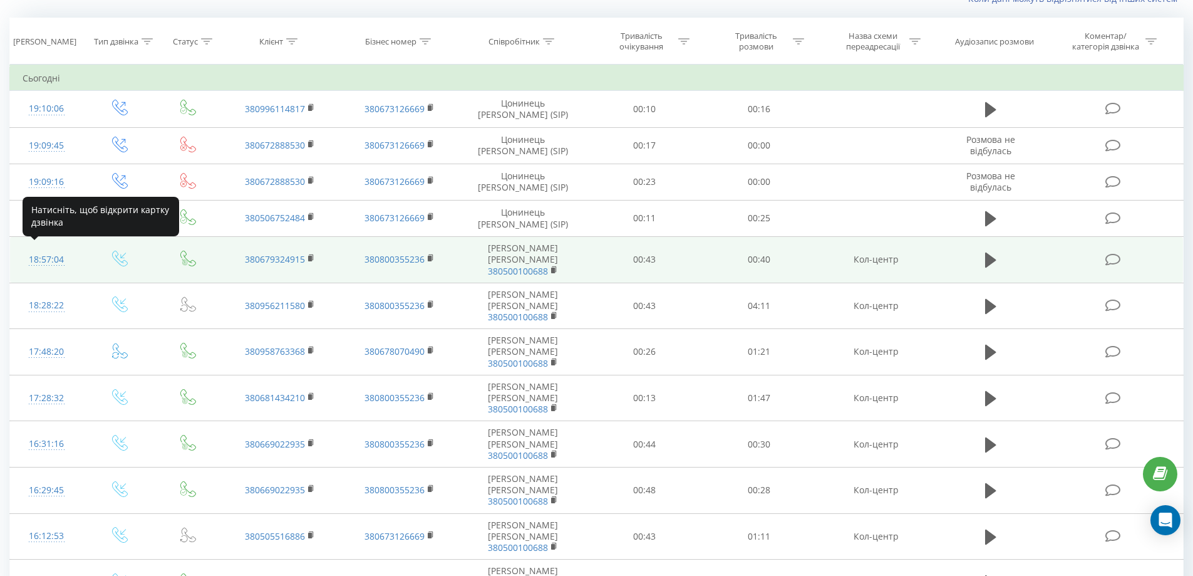
click at [44, 252] on div "18:57:04" at bounding box center [47, 259] width 48 height 24
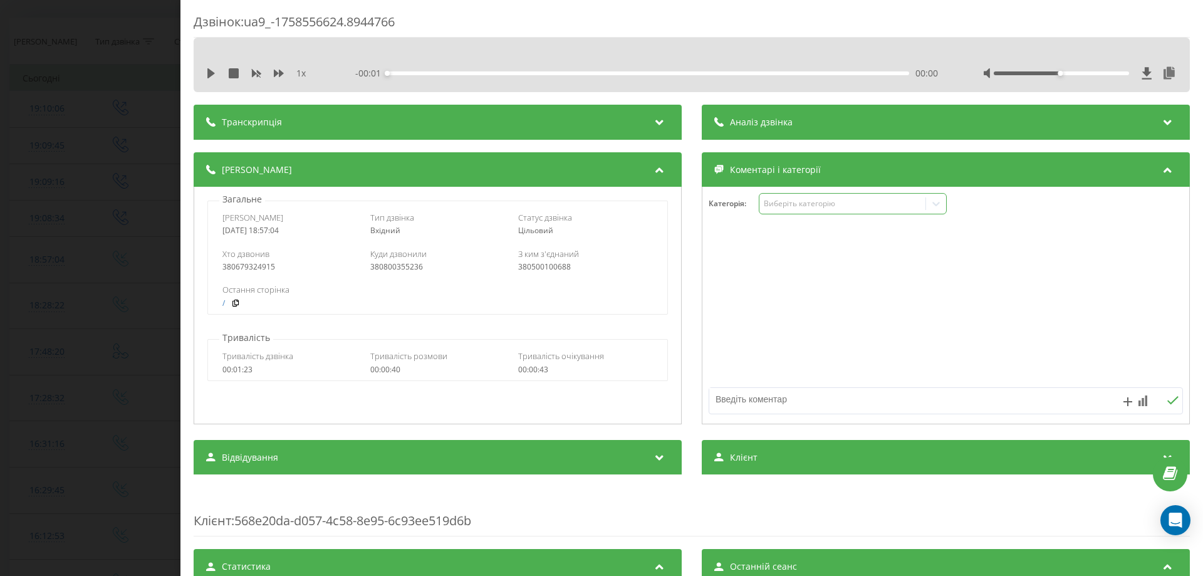
click at [786, 200] on div "Виберіть категорію" at bounding box center [842, 204] width 157 height 10
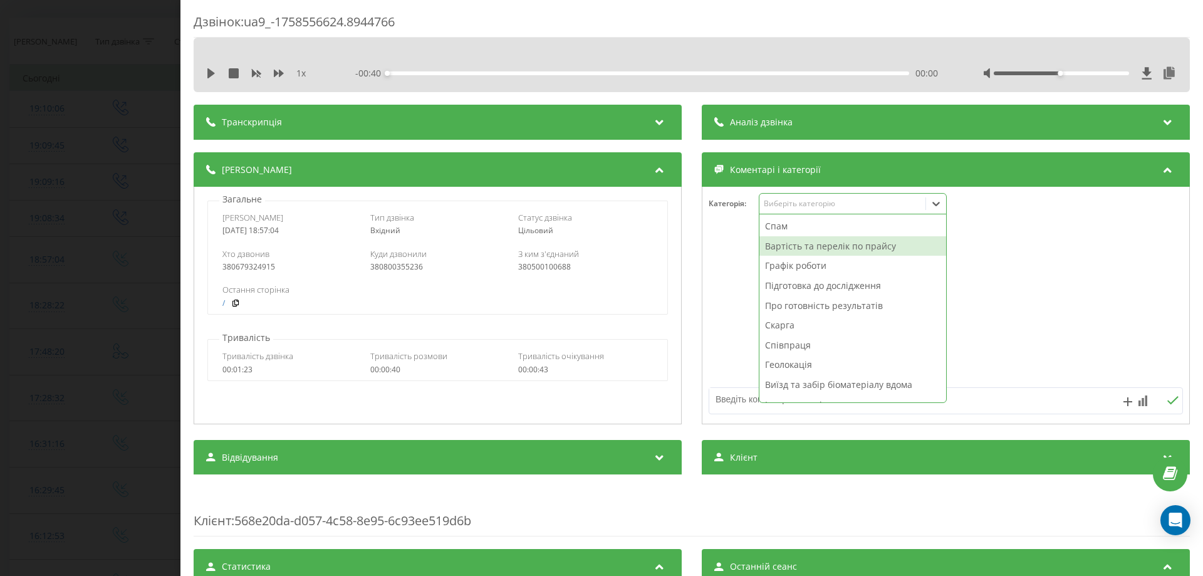
click at [780, 247] on div "Вартість та перелік по прайсу" at bounding box center [852, 246] width 187 height 20
drag, startPoint x: 725, startPoint y: 370, endPoint x: 731, endPoint y: 392, distance: 21.9
click at [727, 380] on div at bounding box center [945, 306] width 487 height 150
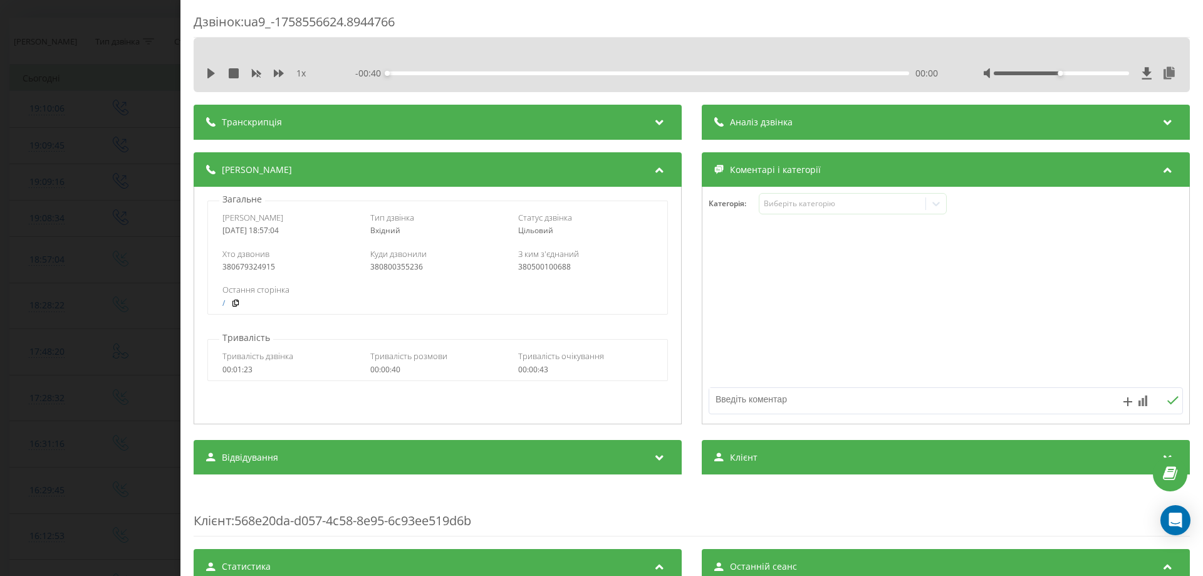
click at [731, 392] on textarea at bounding box center [898, 399] width 378 height 23
type textarea "нсзу"
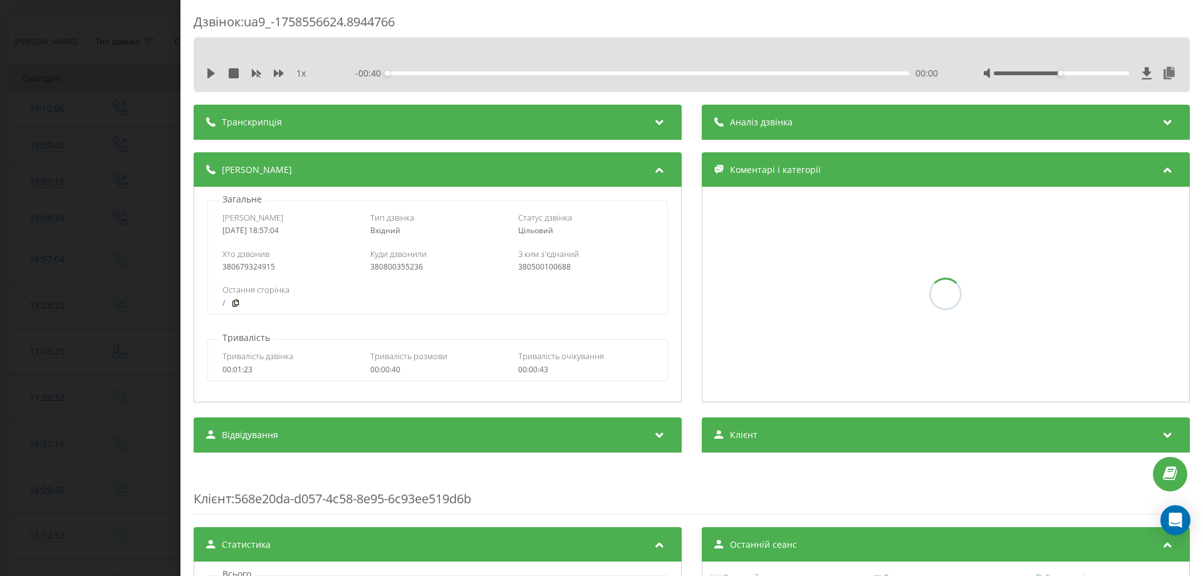
drag, startPoint x: 73, startPoint y: 445, endPoint x: 20, endPoint y: 432, distance: 54.4
click at [33, 432] on div "Дзвінок : ua9_-1758556624.8944766 1 x - 00:40 00:00 00:00 Транскрипція Для AI-а…" at bounding box center [601, 288] width 1203 height 576
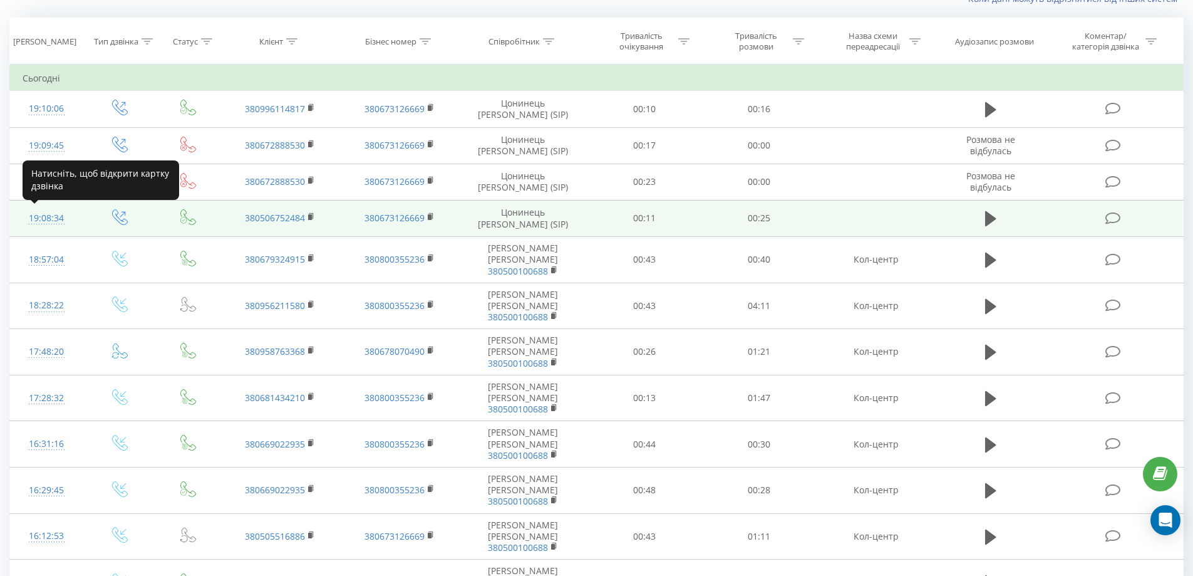
click at [27, 218] on div "19:08:34" at bounding box center [47, 218] width 48 height 24
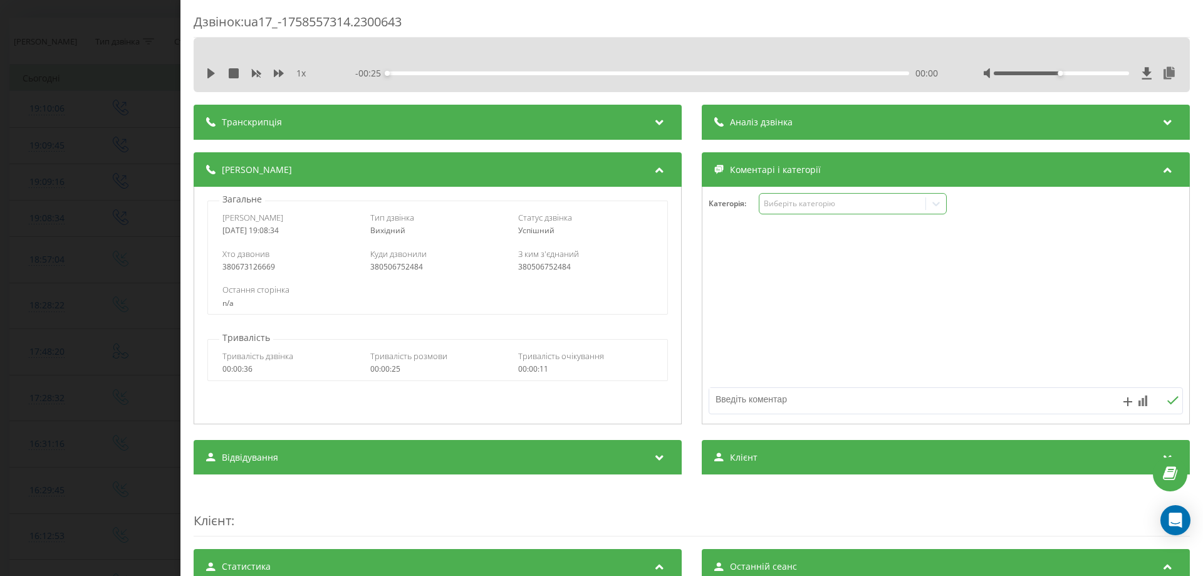
click at [818, 204] on div "Виберіть категорію" at bounding box center [842, 204] width 157 height 10
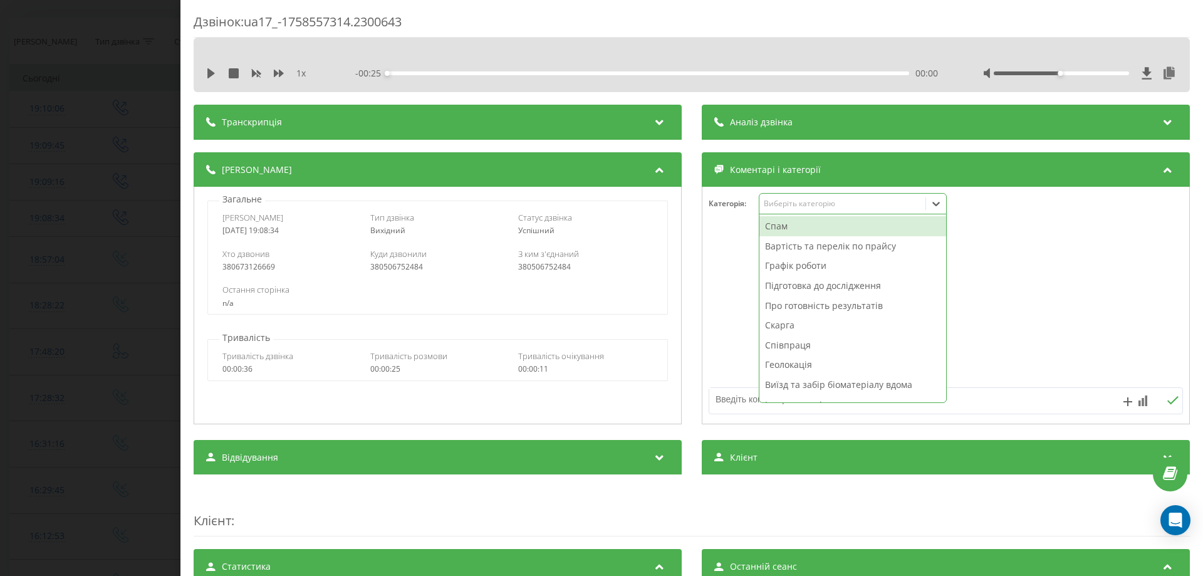
drag, startPoint x: 793, startPoint y: 225, endPoint x: 753, endPoint y: 296, distance: 81.6
click at [793, 226] on div "Спам" at bounding box center [852, 226] width 187 height 20
drag, startPoint x: 739, startPoint y: 382, endPoint x: 736, endPoint y: 393, distance: 11.6
click at [736, 392] on div at bounding box center [945, 326] width 487 height 190
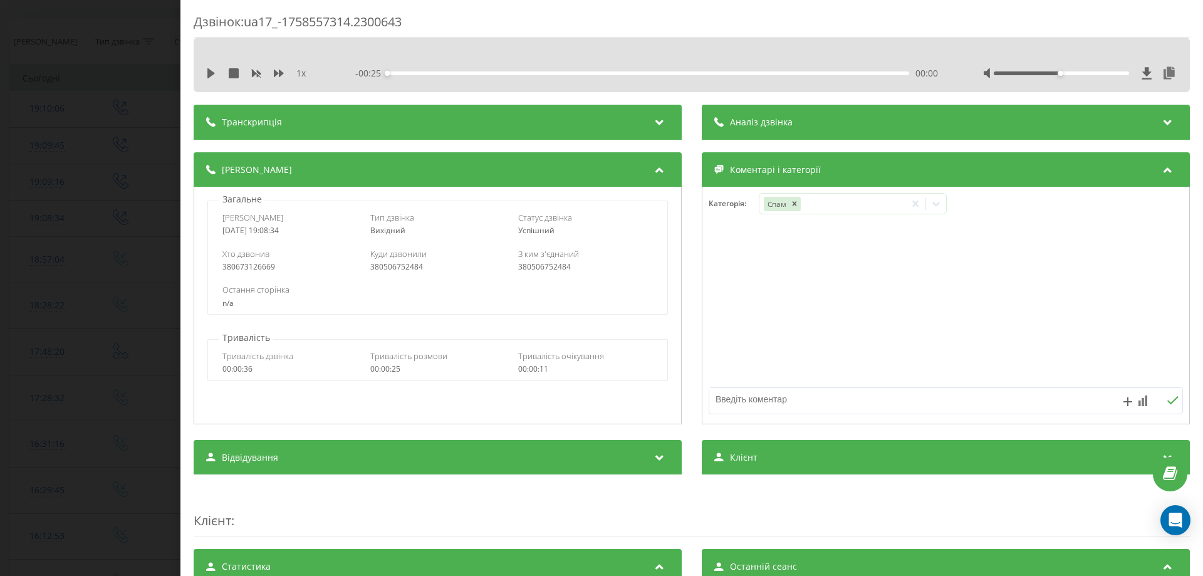
click at [735, 395] on textarea at bounding box center [898, 399] width 378 height 23
type textarea "вирішено"
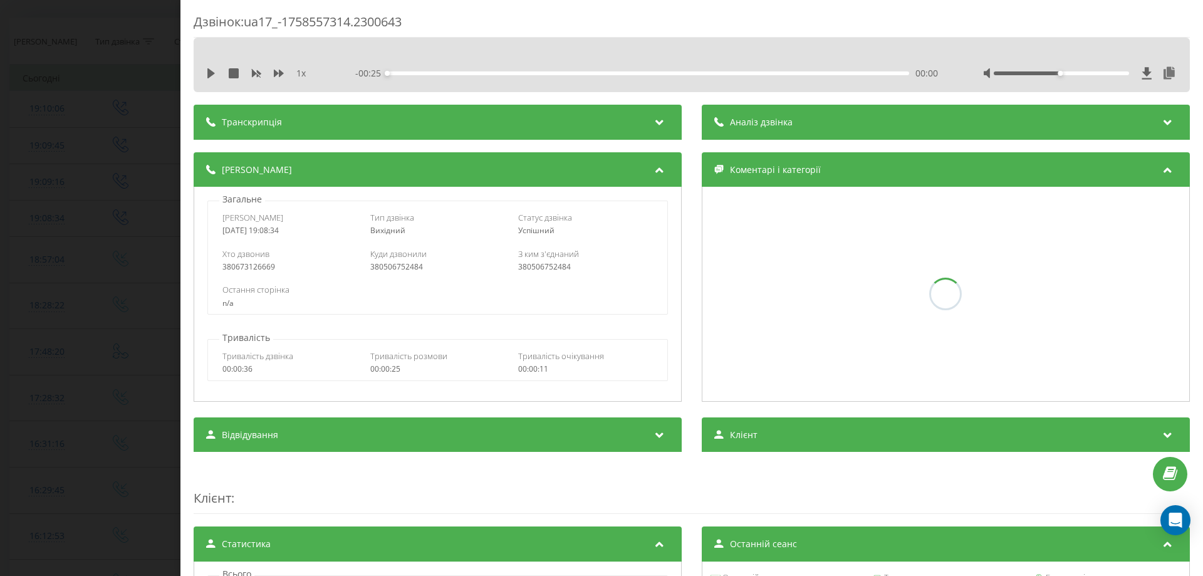
click at [0, 418] on div "Дзвінок : ua17_-1758557314.2300643 1 x - 00:25 00:00 00:00 Транскрипція Для AI-…" at bounding box center [601, 288] width 1203 height 576
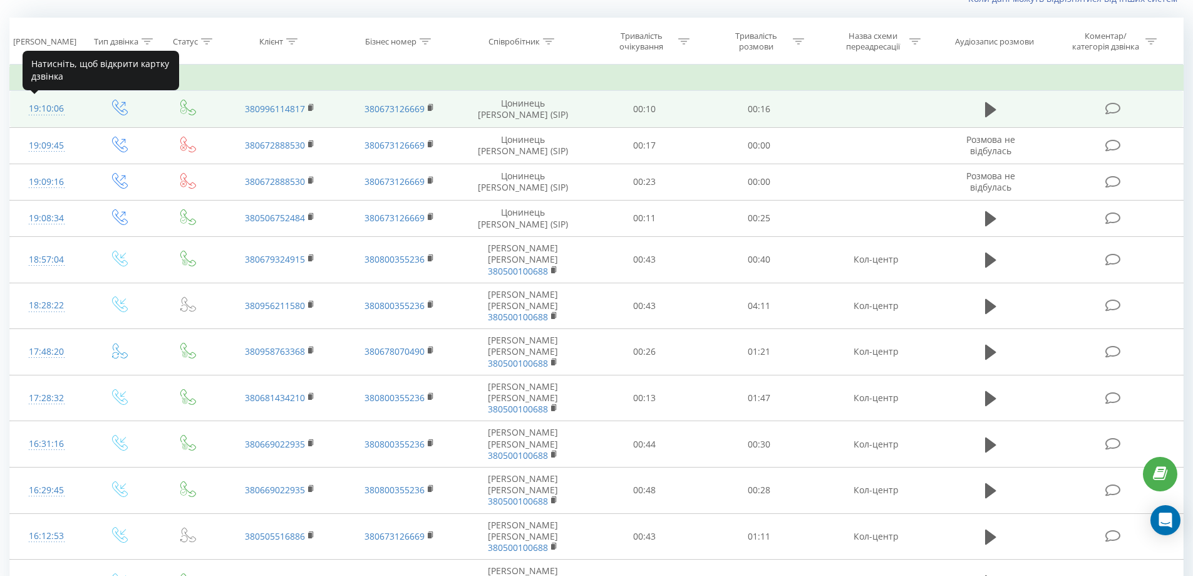
click at [44, 110] on div "19:10:06" at bounding box center [47, 108] width 48 height 24
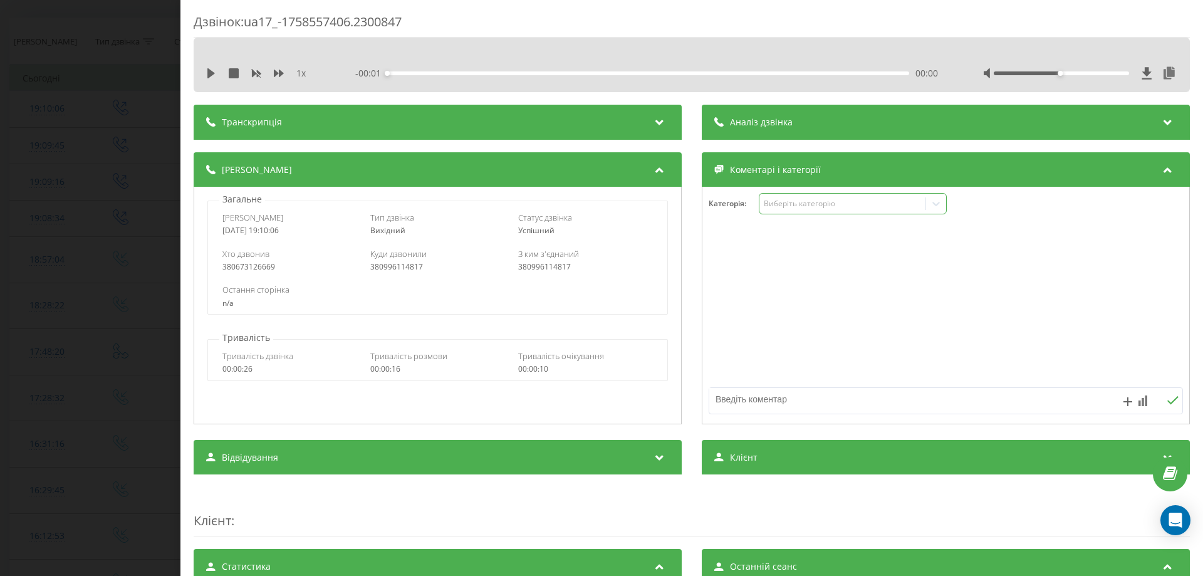
click at [794, 209] on div "Виберіть категорію" at bounding box center [842, 204] width 157 height 10
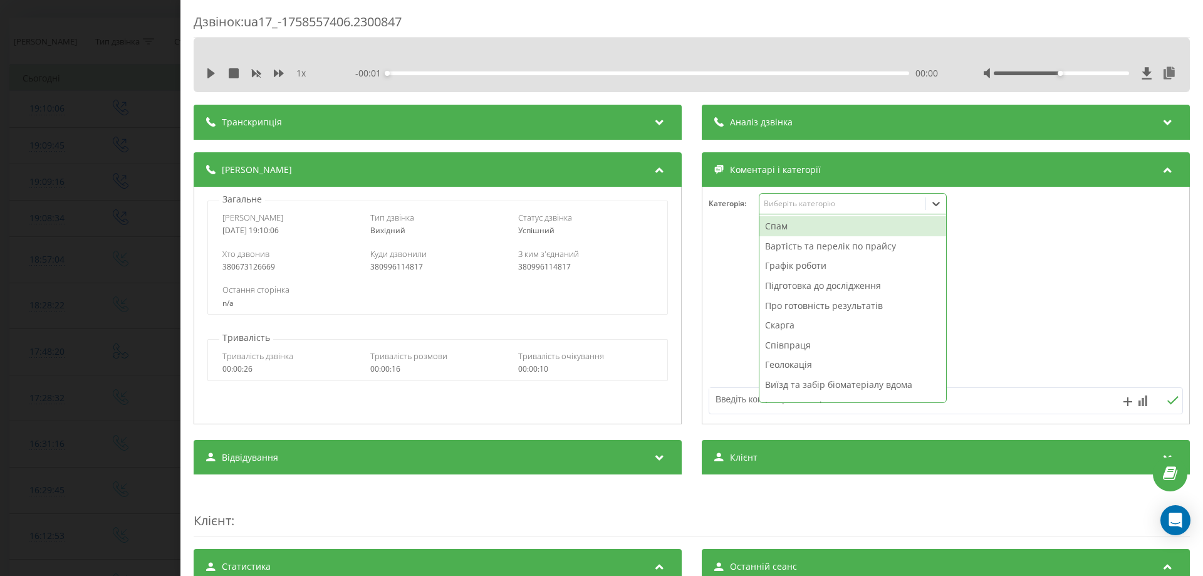
click at [783, 234] on div "Спам" at bounding box center [852, 226] width 187 height 20
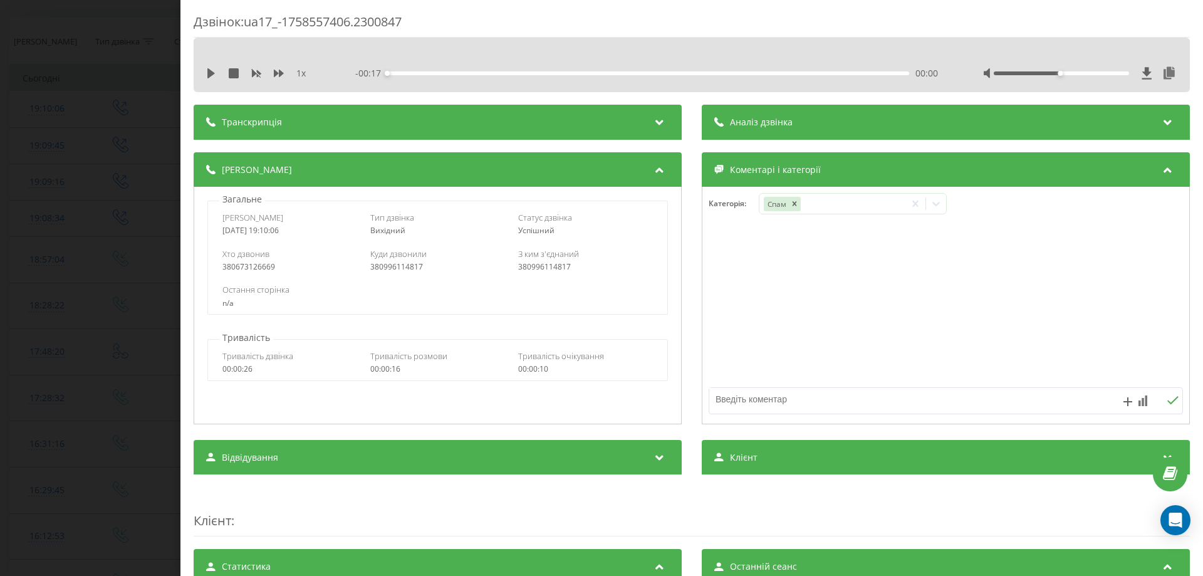
click at [717, 393] on textarea at bounding box center [898, 399] width 378 height 23
type textarea "вирішено"
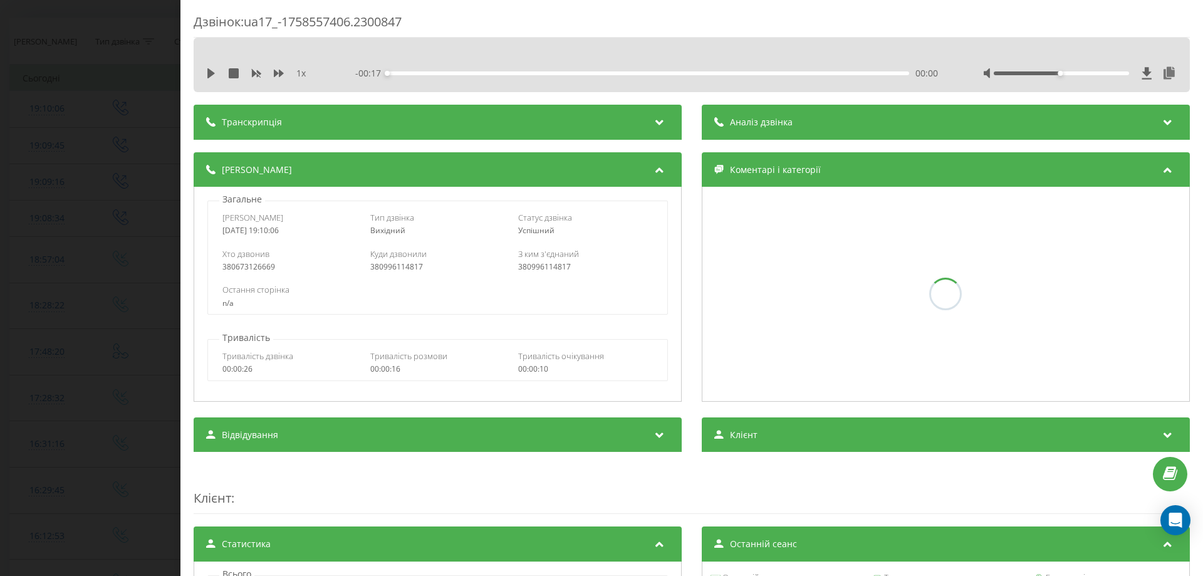
drag, startPoint x: 0, startPoint y: 345, endPoint x: 3, endPoint y: 184, distance: 161.7
click at [0, 341] on div "Дзвінок : ua17_-1758557406.2300847 1 x - 00:17 00:00 00:00 Транскрипція Для AI-…" at bounding box center [601, 288] width 1203 height 576
